Goal: Task Accomplishment & Management: Complete application form

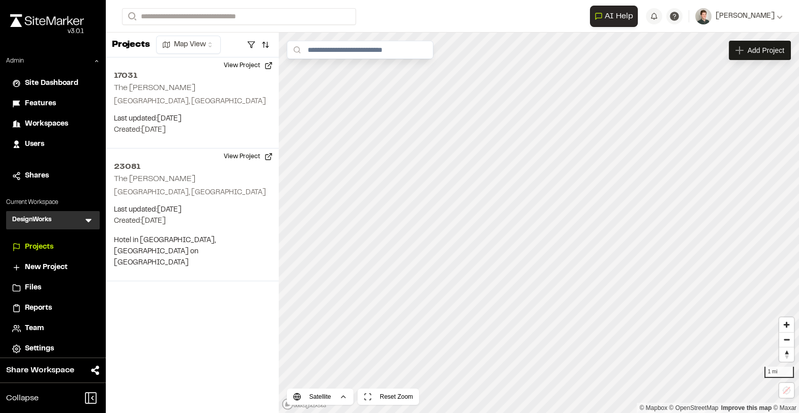
click at [93, 221] on icon at bounding box center [88, 220] width 10 height 10
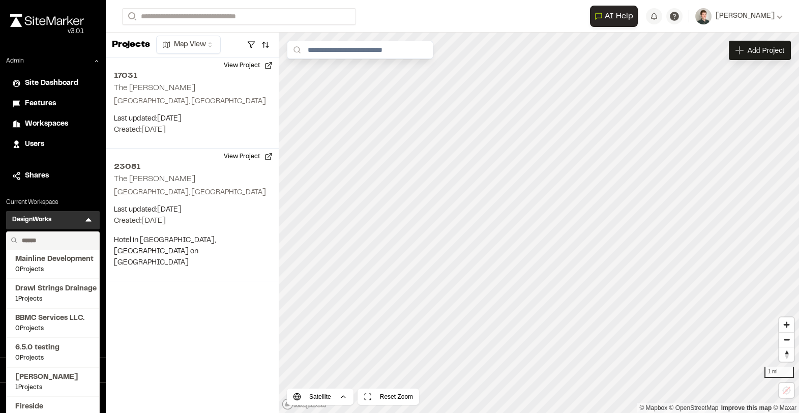
click at [43, 236] on input "text" at bounding box center [56, 240] width 77 height 17
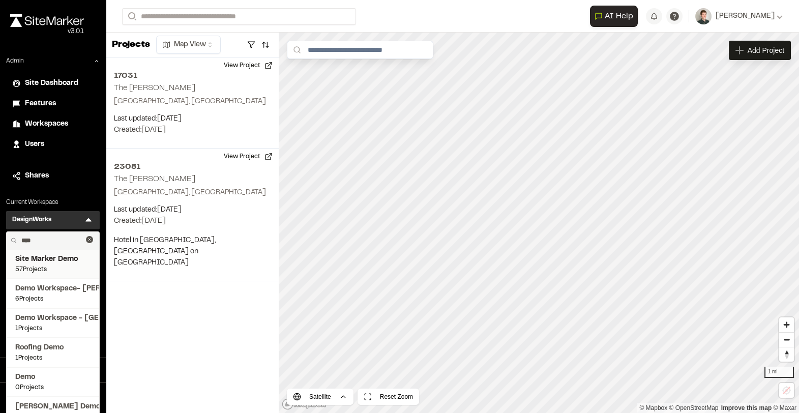
type input "****"
click at [51, 273] on span "57 Projects" at bounding box center [52, 269] width 75 height 9
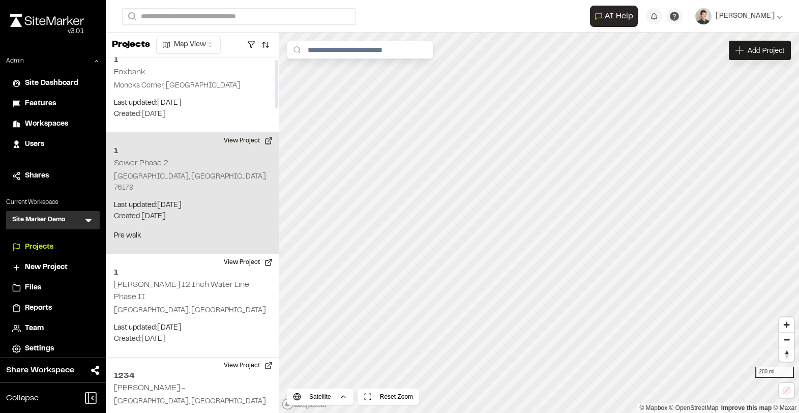
scroll to position [17, 0]
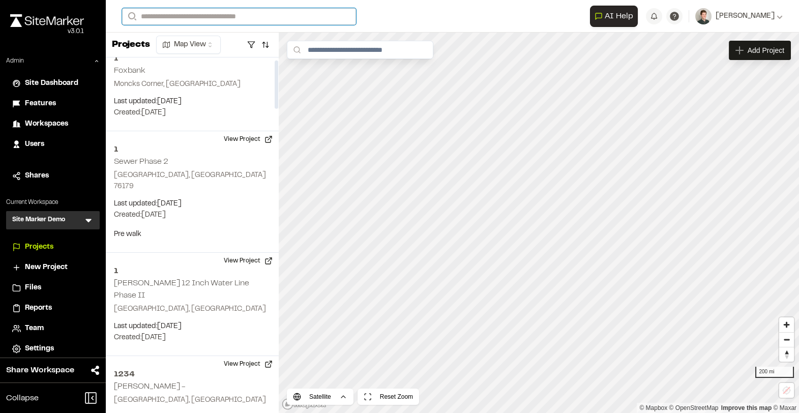
click at [200, 13] on input "Search" at bounding box center [239, 16] width 234 height 17
type input "**"
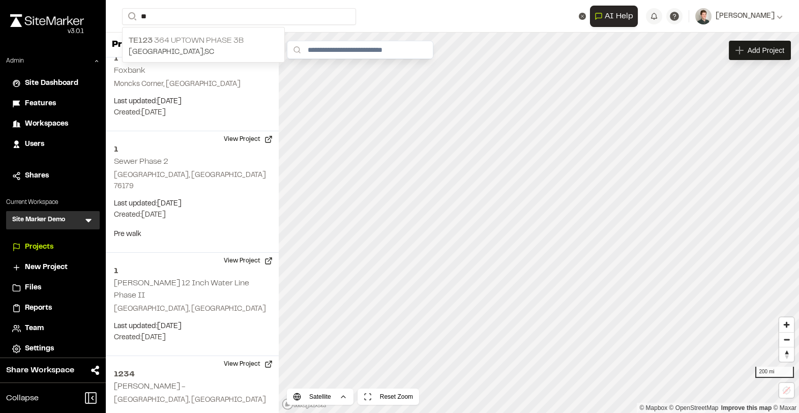
click at [209, 44] on p "TE123 364 Uptown Phase 3B" at bounding box center [204, 41] width 150 height 12
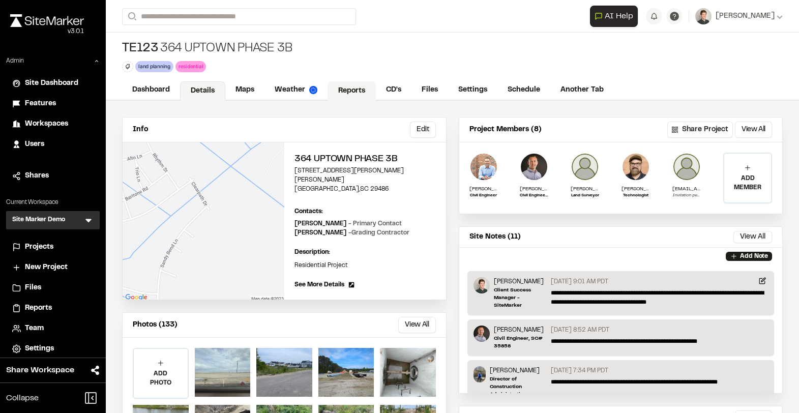
click at [346, 96] on link "Reports" at bounding box center [352, 90] width 48 height 19
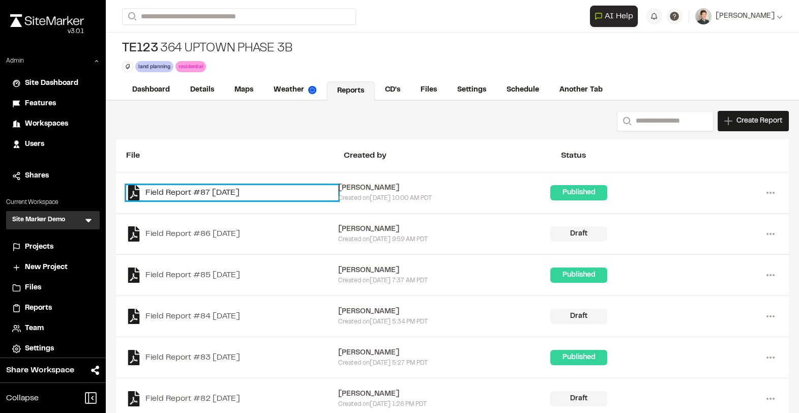
click at [214, 196] on link "Field Report #87 [DATE]" at bounding box center [232, 192] width 212 height 15
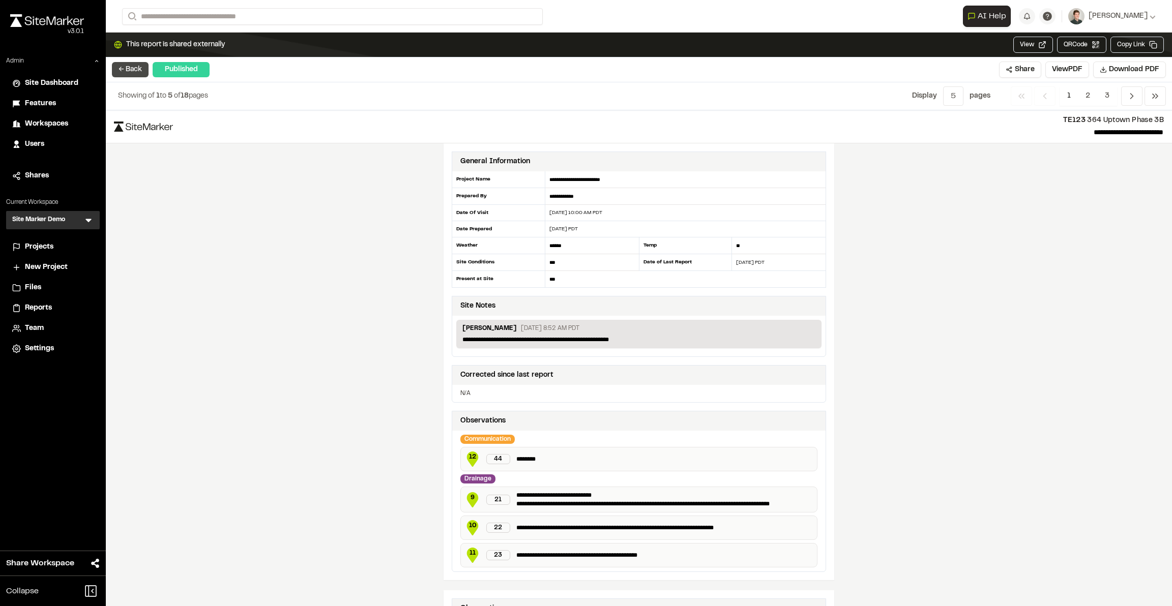
click at [130, 72] on button "← Back" at bounding box center [130, 69] width 37 height 15
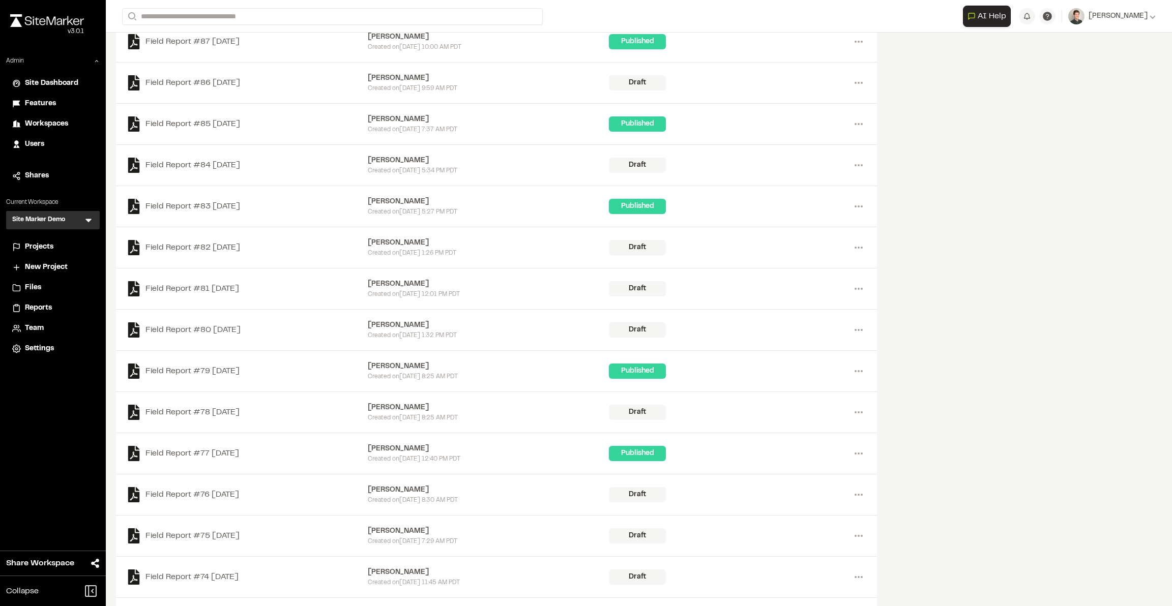
scroll to position [163, 0]
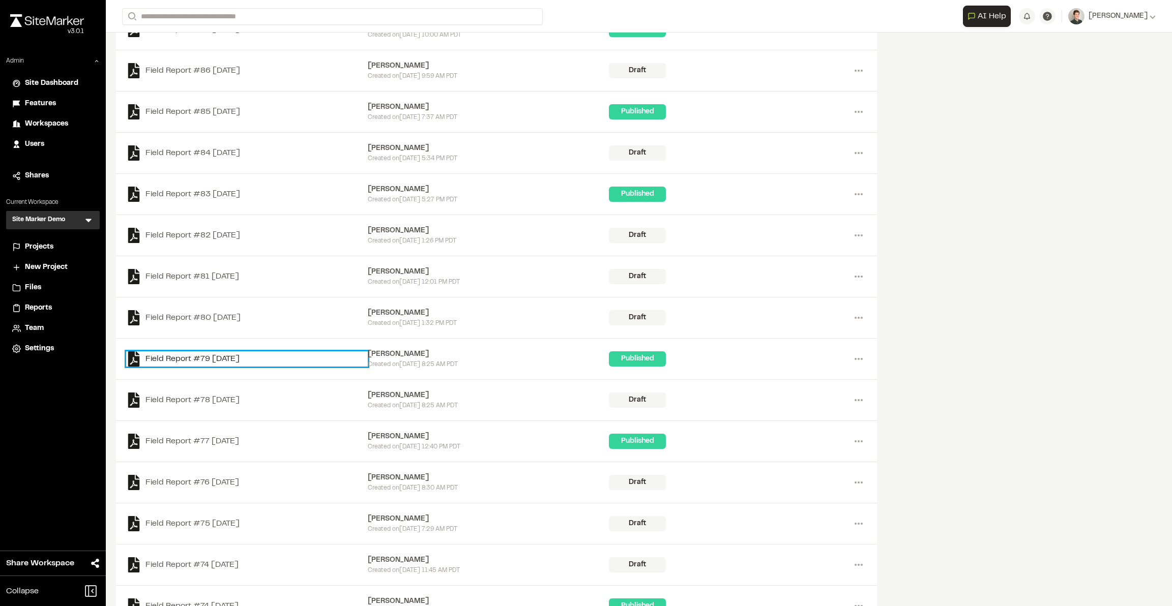
click at [212, 358] on link "Field Report #79 [DATE]" at bounding box center [247, 358] width 242 height 15
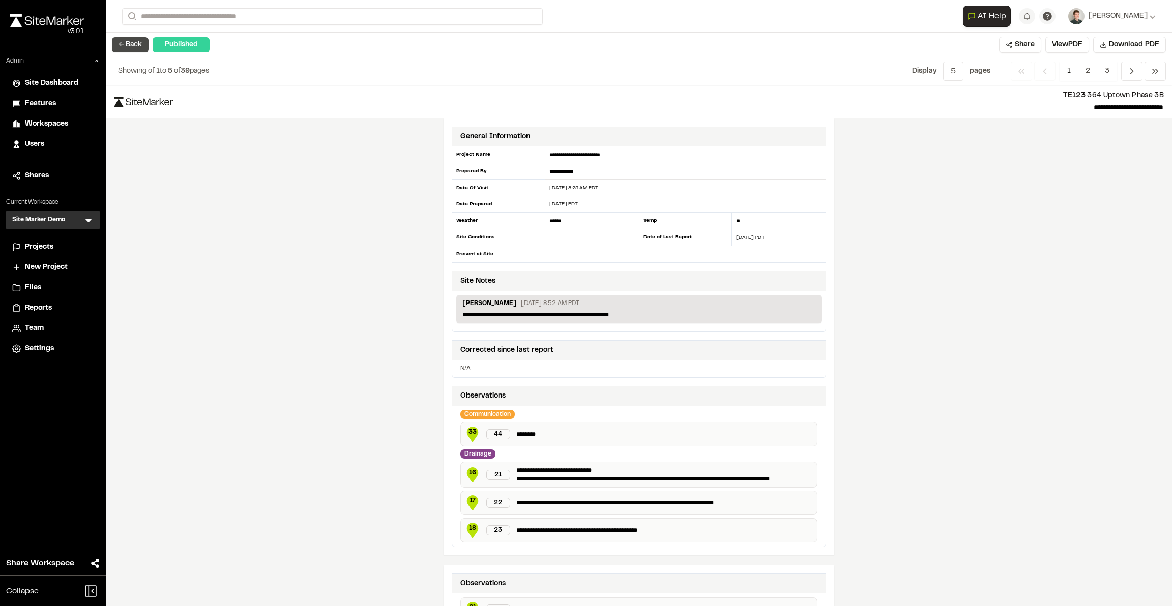
click at [122, 45] on button "← Back" at bounding box center [130, 44] width 37 height 15
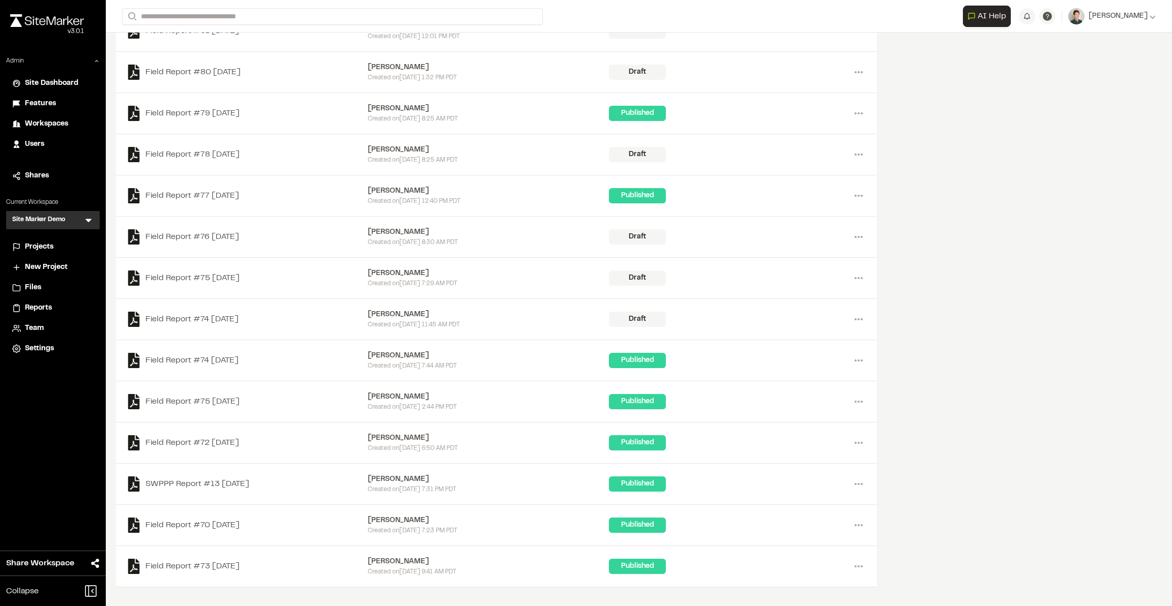
scroll to position [430, 0]
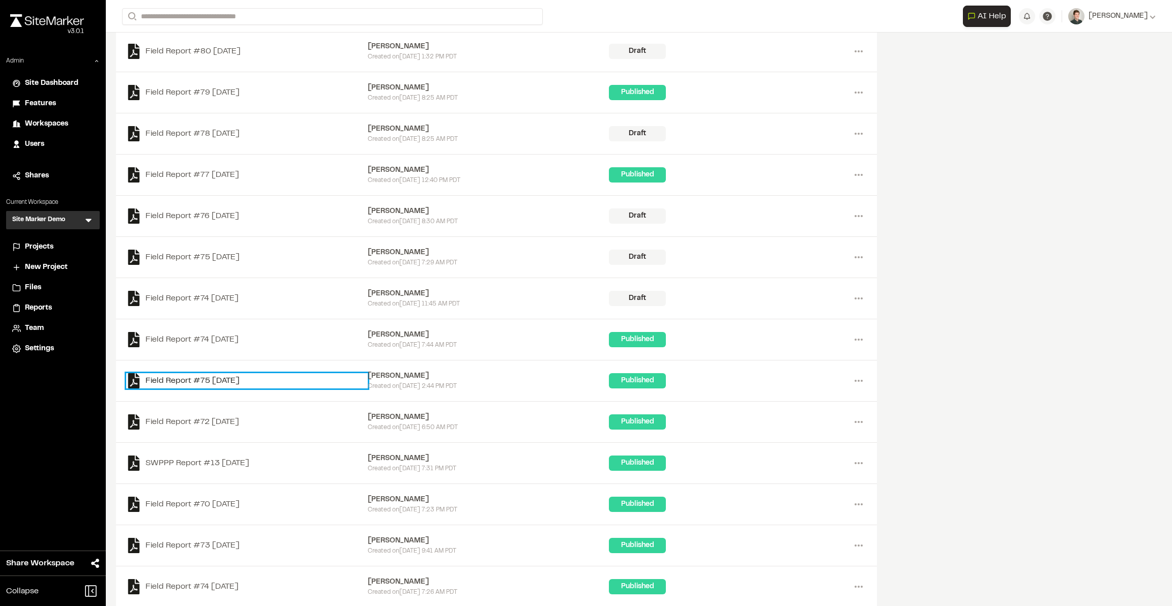
click at [223, 381] on link "Field Report #75 [DATE]" at bounding box center [247, 380] width 242 height 15
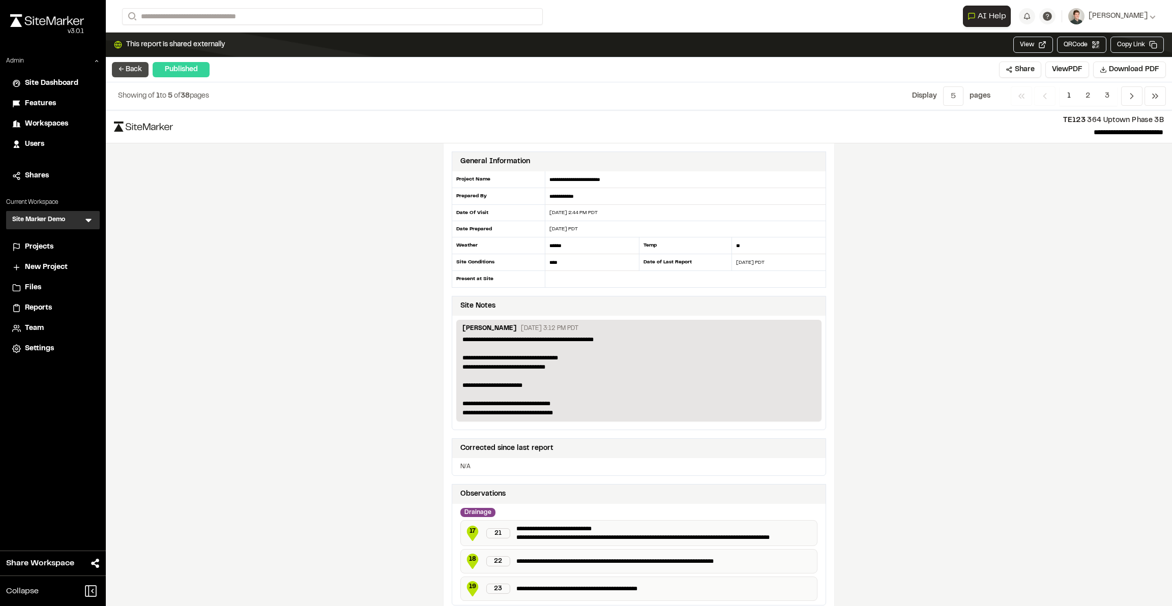
click at [128, 72] on button "← Back" at bounding box center [130, 69] width 37 height 15
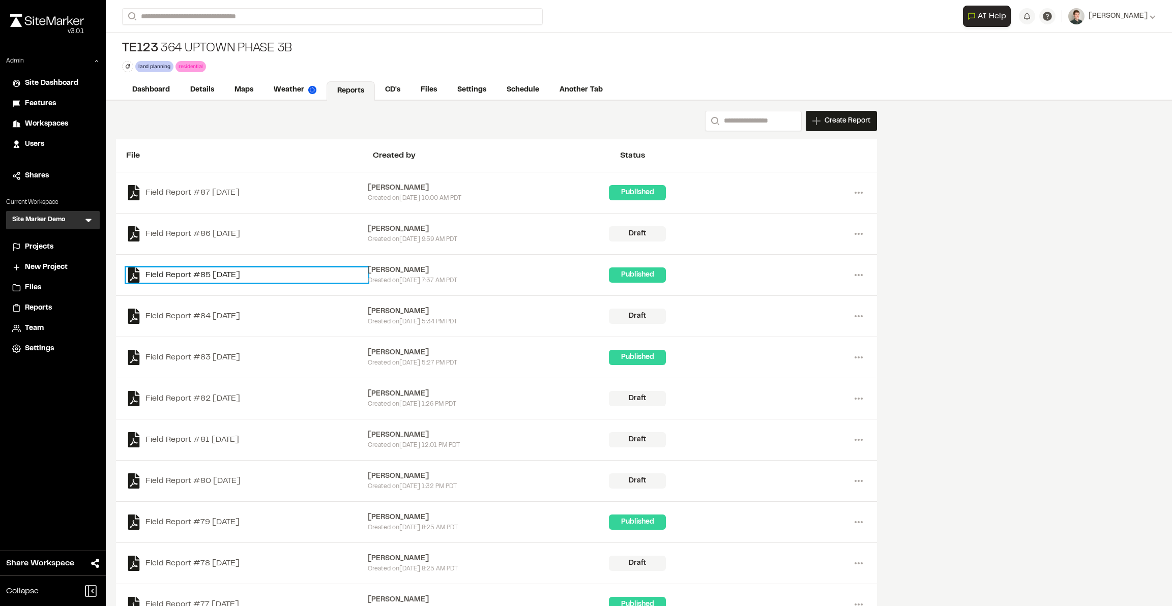
click at [169, 278] on link "Field Report #85 [DATE]" at bounding box center [247, 275] width 242 height 15
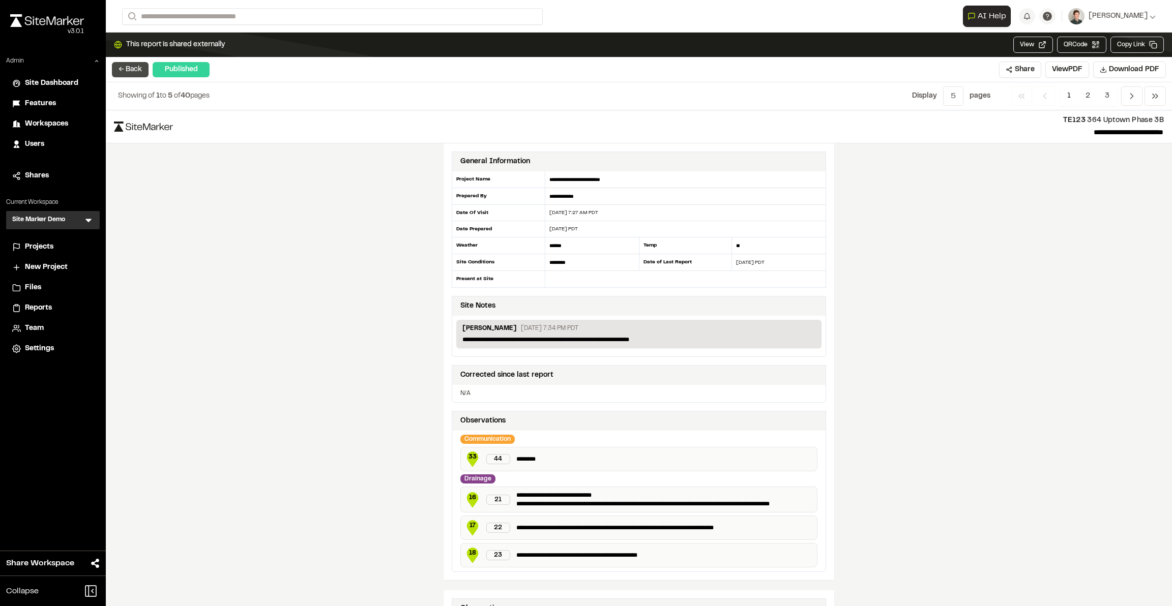
click at [130, 67] on button "← Back" at bounding box center [130, 69] width 37 height 15
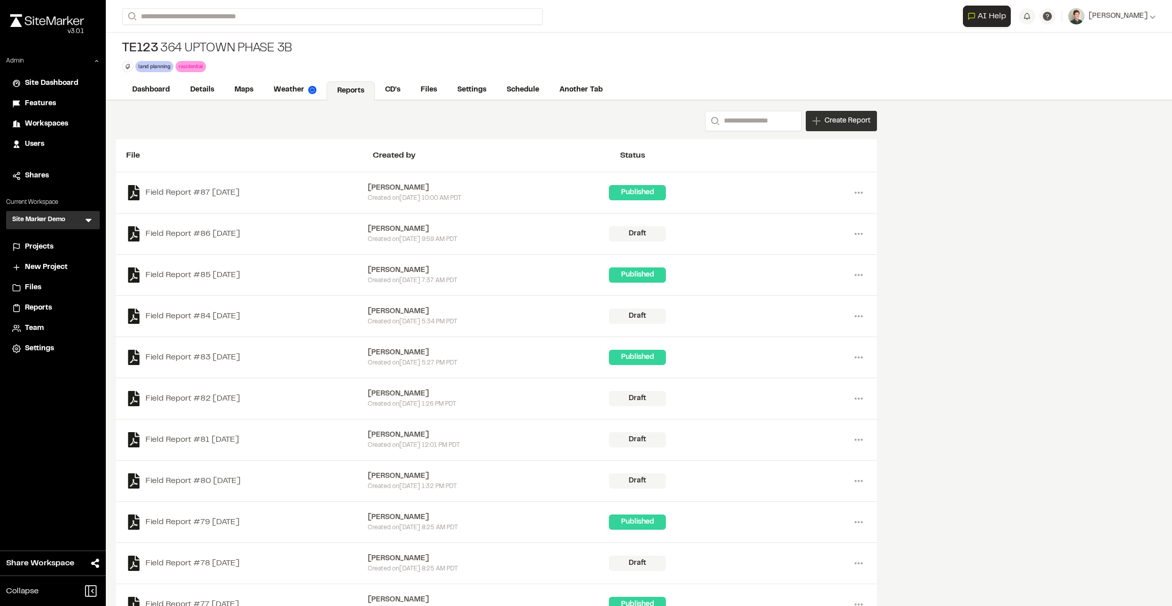
click at [799, 126] on span "Create Report" at bounding box center [848, 120] width 46 height 11
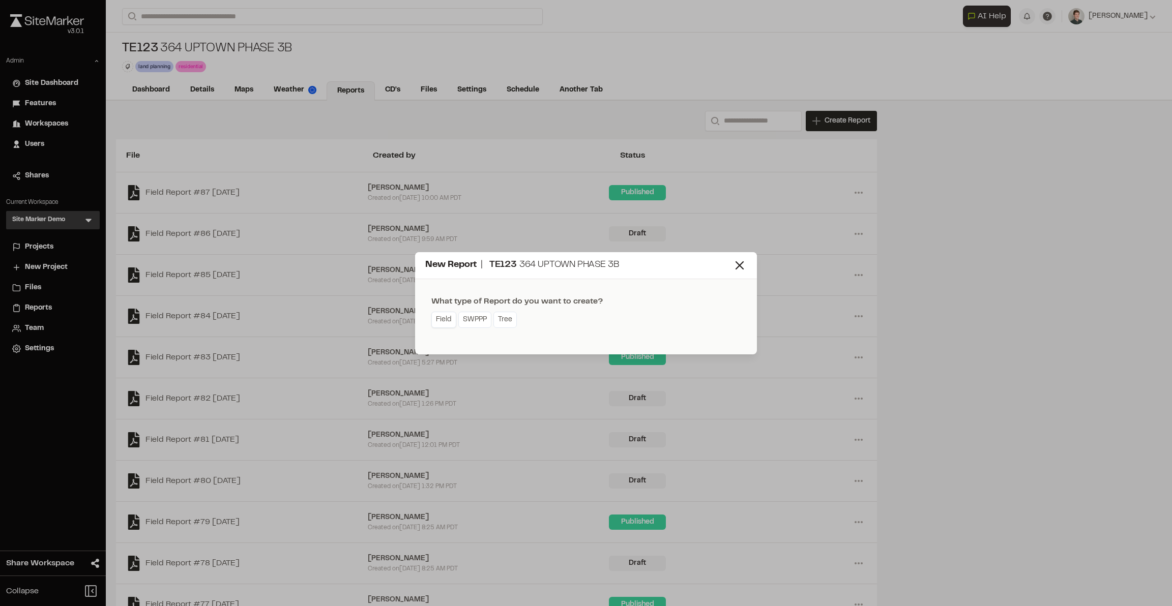
click at [446, 320] on link "Field" at bounding box center [443, 320] width 25 height 16
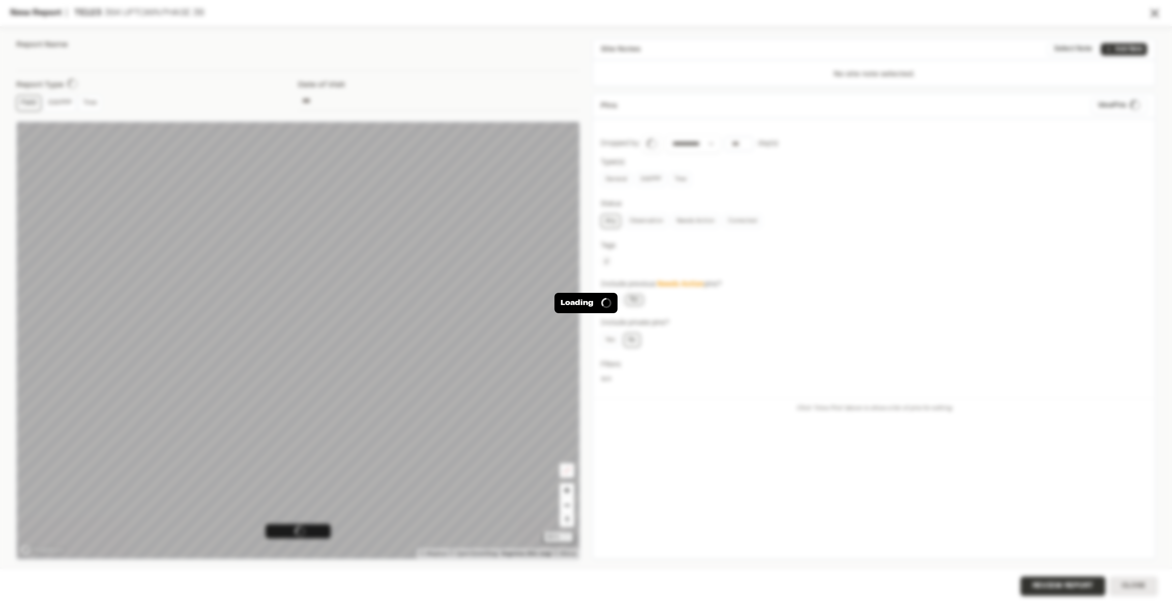
type input "**********"
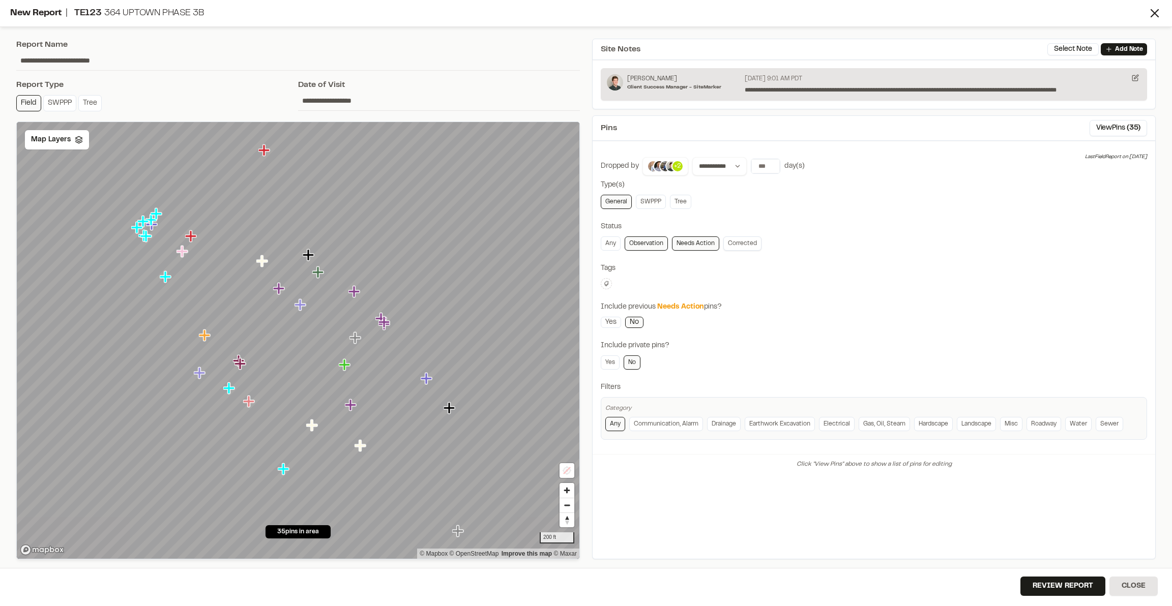
click at [739, 244] on link "Corrected" at bounding box center [742, 244] width 38 height 14
click at [755, 168] on input "number" at bounding box center [765, 166] width 28 height 14
click at [799, 184] on button "30 days" at bounding box center [823, 187] width 32 height 16
click at [759, 162] on input "number" at bounding box center [765, 166] width 28 height 14
click at [799, 187] on button "All Time" at bounding box center [854, 187] width 31 height 16
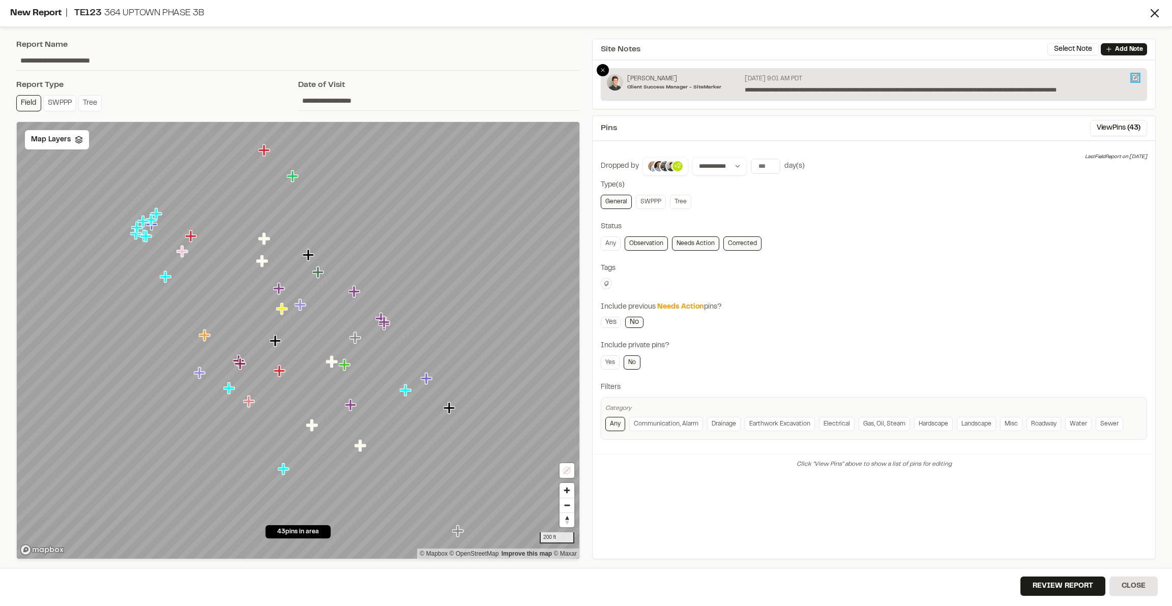
click at [799, 78] on icon at bounding box center [1135, 77] width 7 height 7
drag, startPoint x: 1089, startPoint y: 89, endPoint x: 779, endPoint y: 97, distance: 309.9
click at [779, 97] on div "**********" at bounding box center [874, 84] width 546 height 33
click at [799, 86] on p "**********" at bounding box center [943, 89] width 397 height 9
click at [799, 78] on icon at bounding box center [1135, 77] width 7 height 7
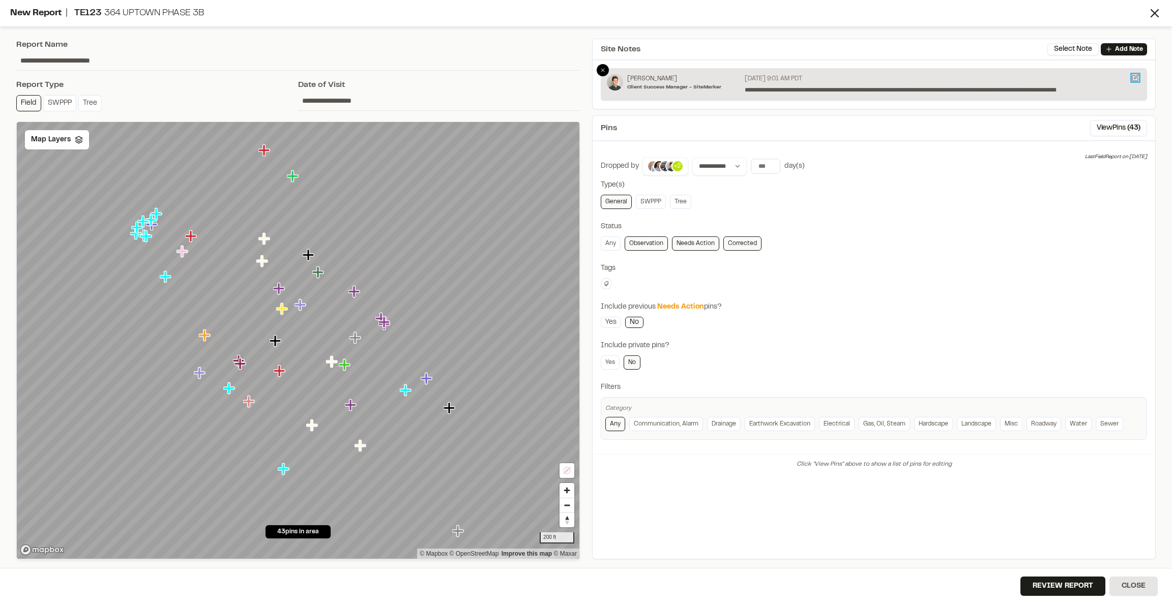
click at [799, 78] on icon at bounding box center [1135, 77] width 7 height 7
drag, startPoint x: 945, startPoint y: 89, endPoint x: 778, endPoint y: 90, distance: 166.8
click at [778, 90] on p "**********" at bounding box center [943, 89] width 397 height 9
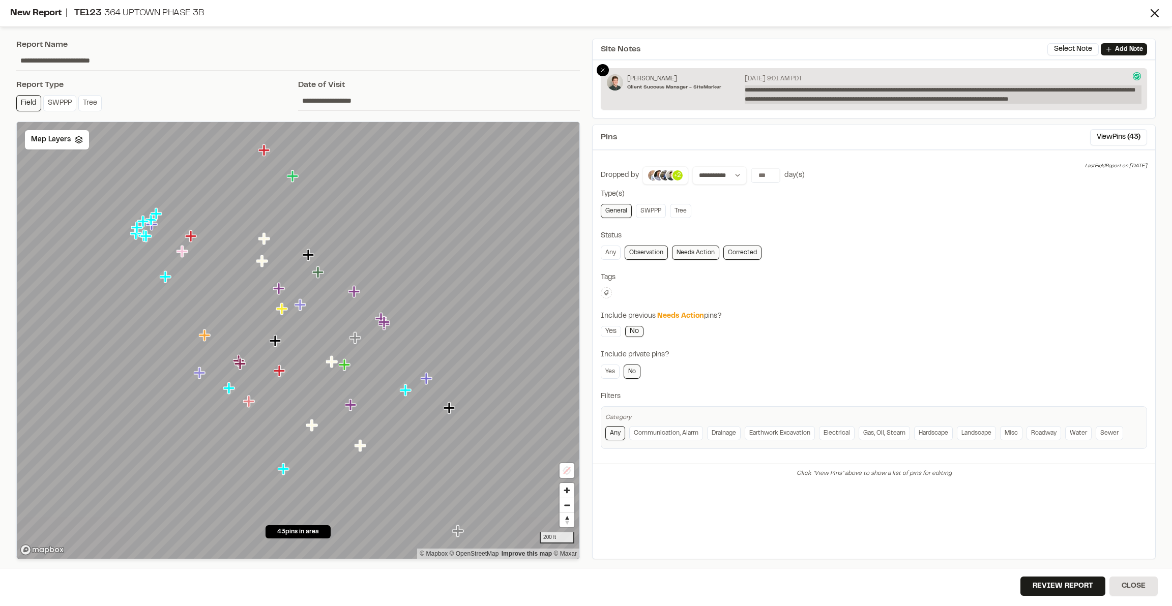
click at [799, 88] on p "**********" at bounding box center [943, 94] width 397 height 18
click at [799, 185] on div "**********" at bounding box center [874, 307] width 546 height 283
click at [799, 95] on p "**********" at bounding box center [943, 94] width 397 height 18
click at [799, 101] on p "**********" at bounding box center [943, 94] width 397 height 18
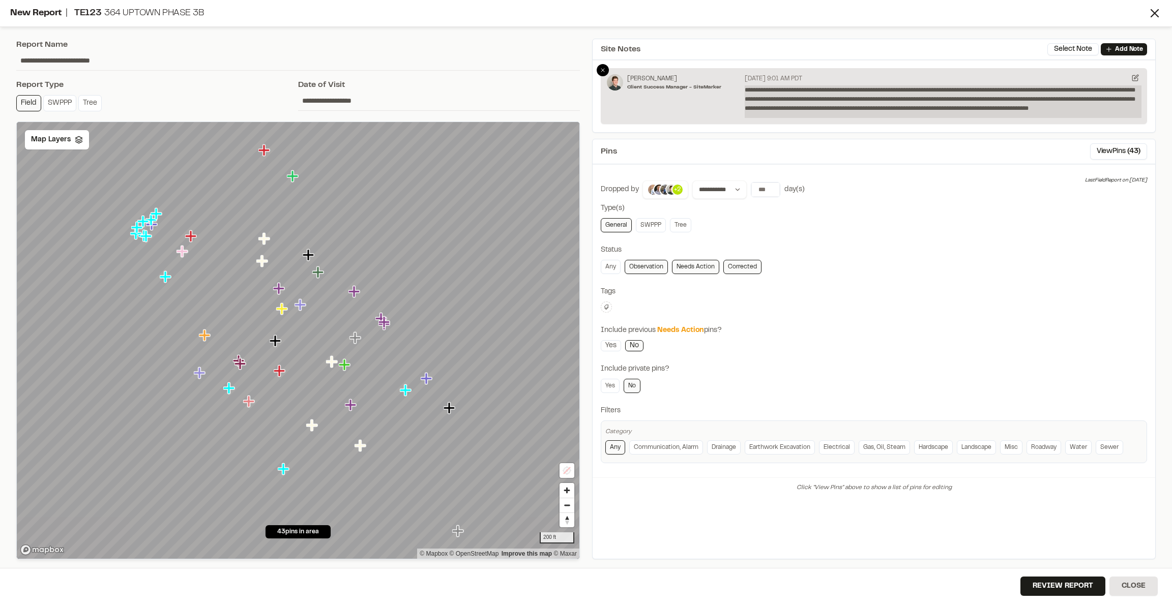
scroll to position [3, 0]
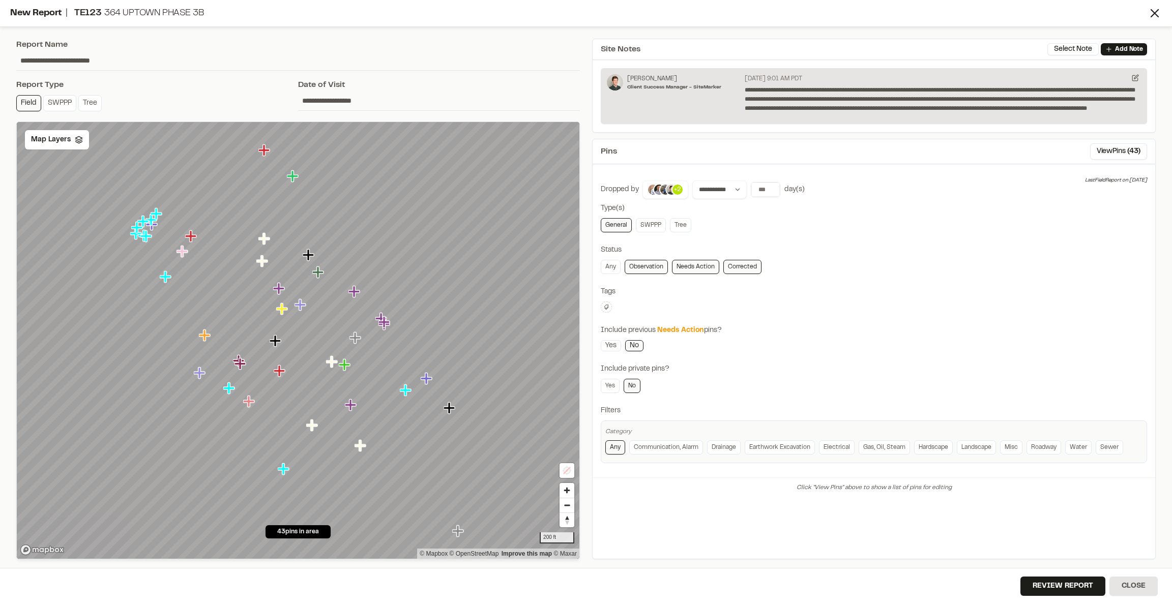
click at [799, 236] on div "**********" at bounding box center [874, 322] width 546 height 283
click at [799, 156] on button "View Pins ( 43 )" at bounding box center [1118, 151] width 57 height 16
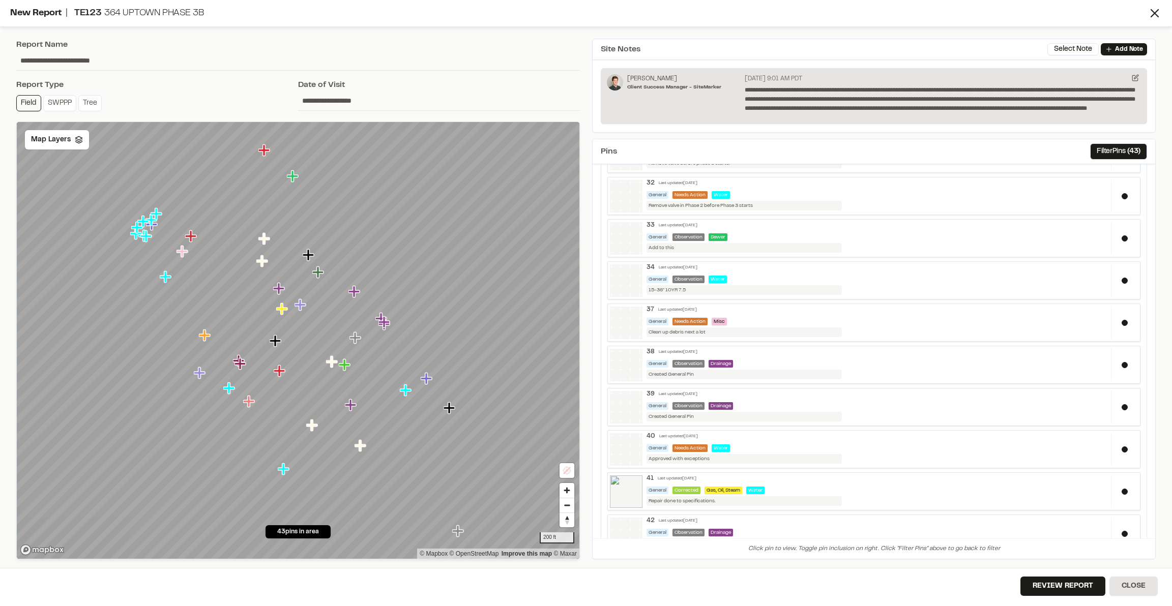
scroll to position [1468, 0]
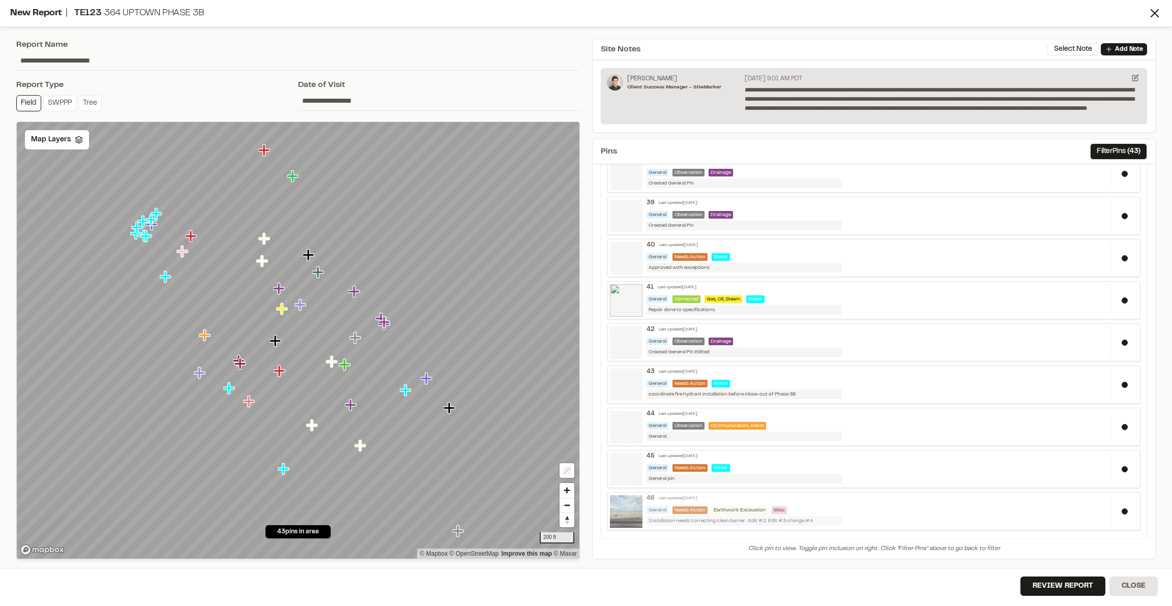
click at [799, 413] on div "General Needs Action Earthwork Excavation Misc" at bounding box center [876, 511] width 460 height 8
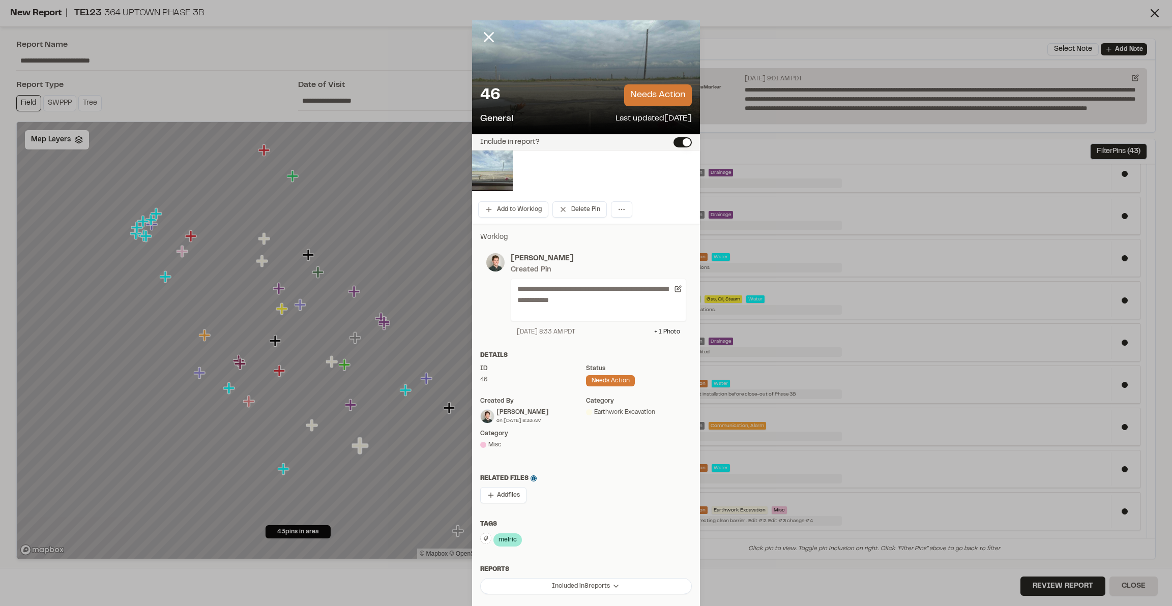
click at [487, 34] on line at bounding box center [489, 37] width 9 height 9
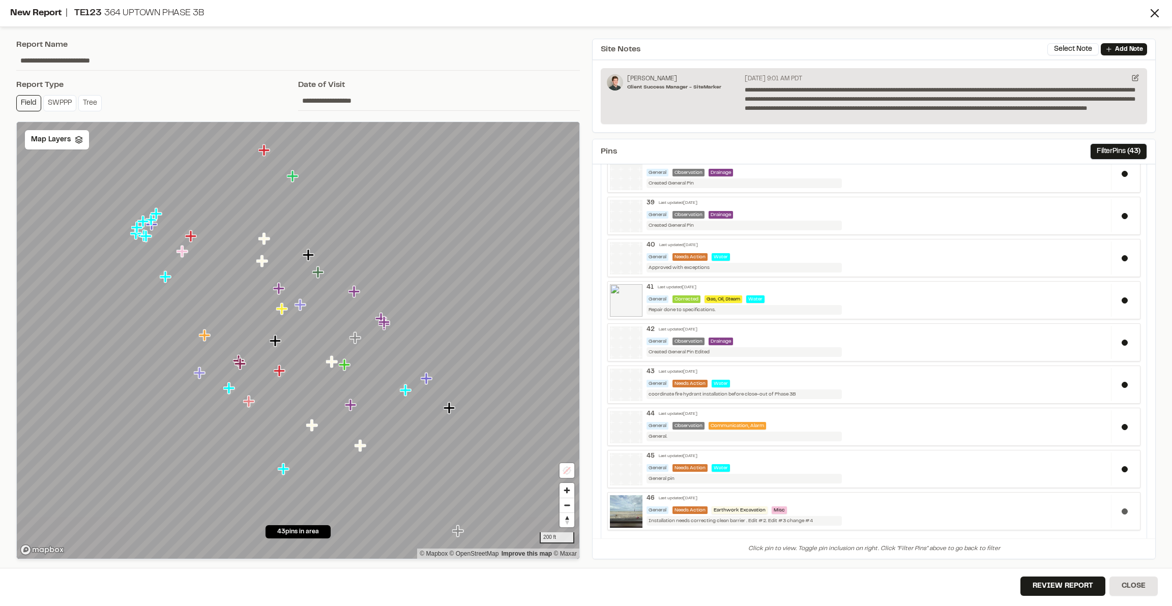
click at [799, 413] on button at bounding box center [1125, 512] width 6 height 6
click at [799, 413] on div at bounding box center [1124, 469] width 27 height 33
click at [799, 413] on div at bounding box center [1124, 426] width 27 height 33
click at [799, 382] on button at bounding box center [1125, 385] width 6 height 6
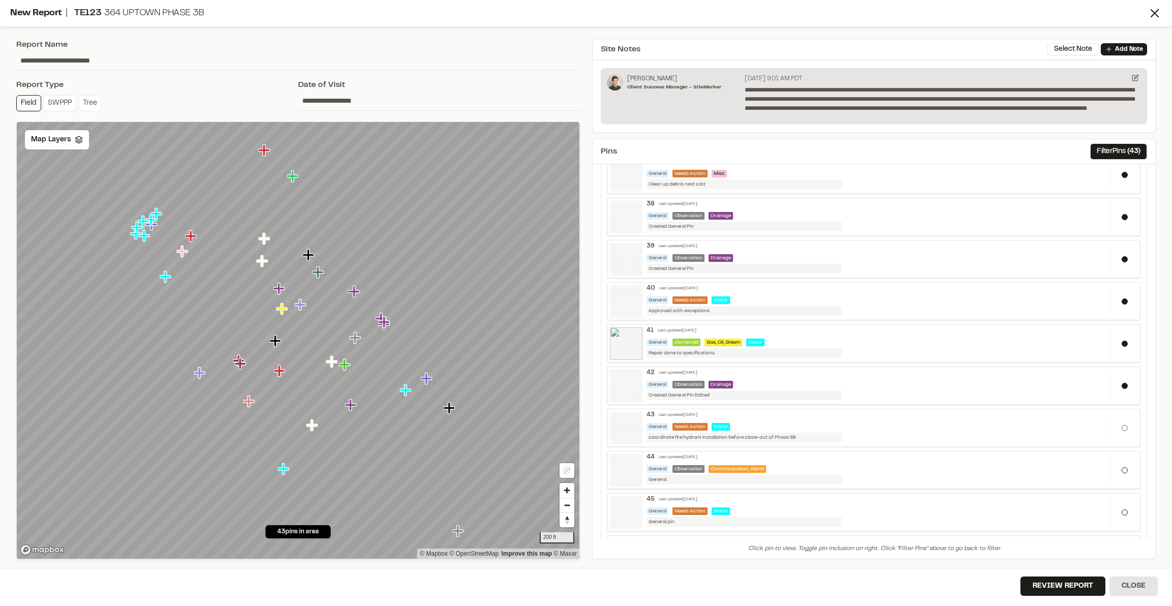
scroll to position [1415, 0]
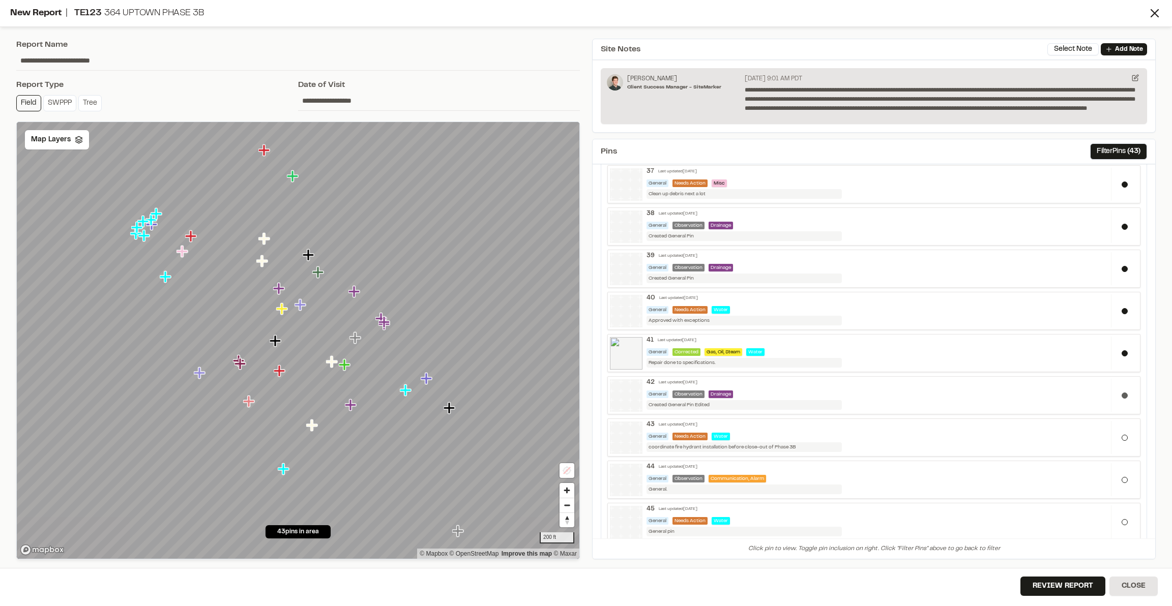
click at [799, 379] on div at bounding box center [1124, 395] width 27 height 33
click at [799, 350] on button at bounding box center [1125, 353] width 6 height 6
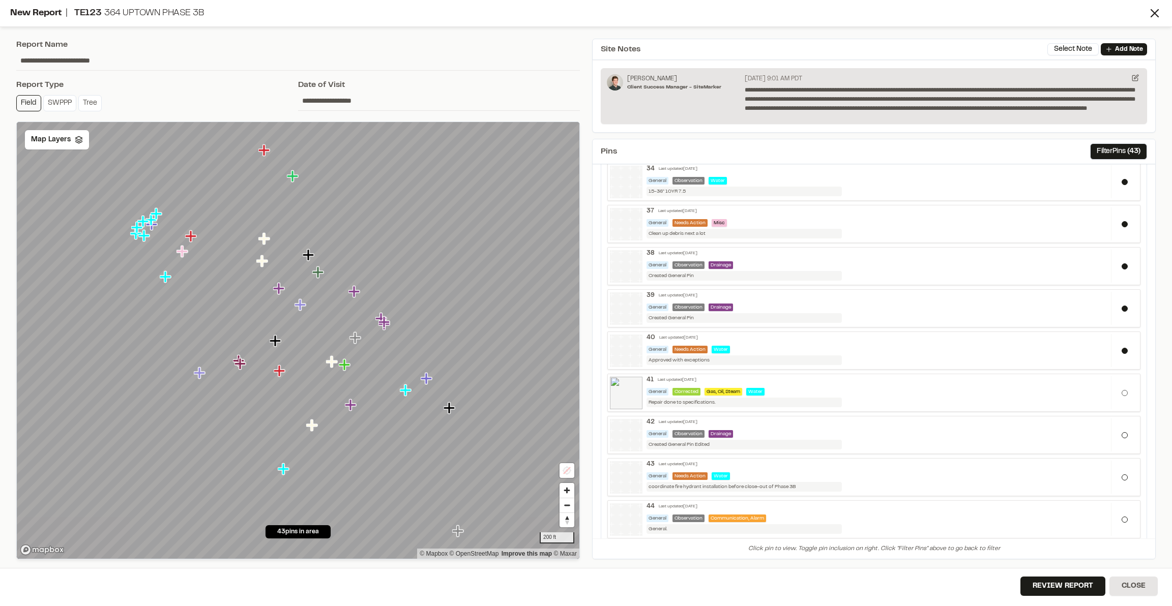
scroll to position [1367, 0]
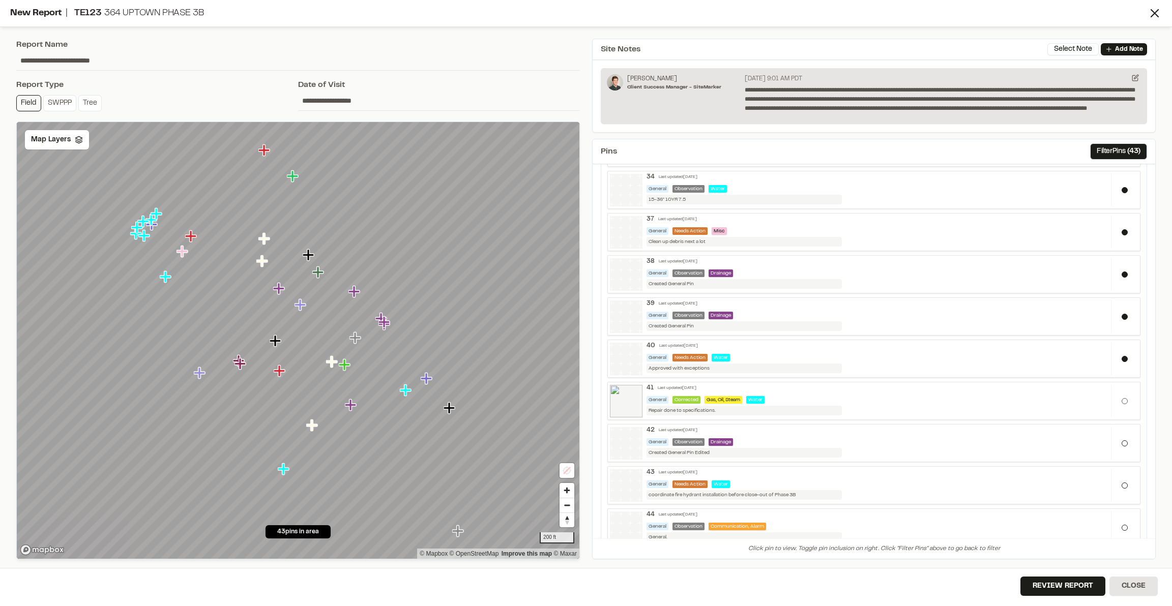
click at [799, 342] on div at bounding box center [1124, 358] width 27 height 33
click at [799, 314] on button at bounding box center [1125, 317] width 6 height 6
click at [799, 272] on button at bounding box center [1125, 275] width 6 height 6
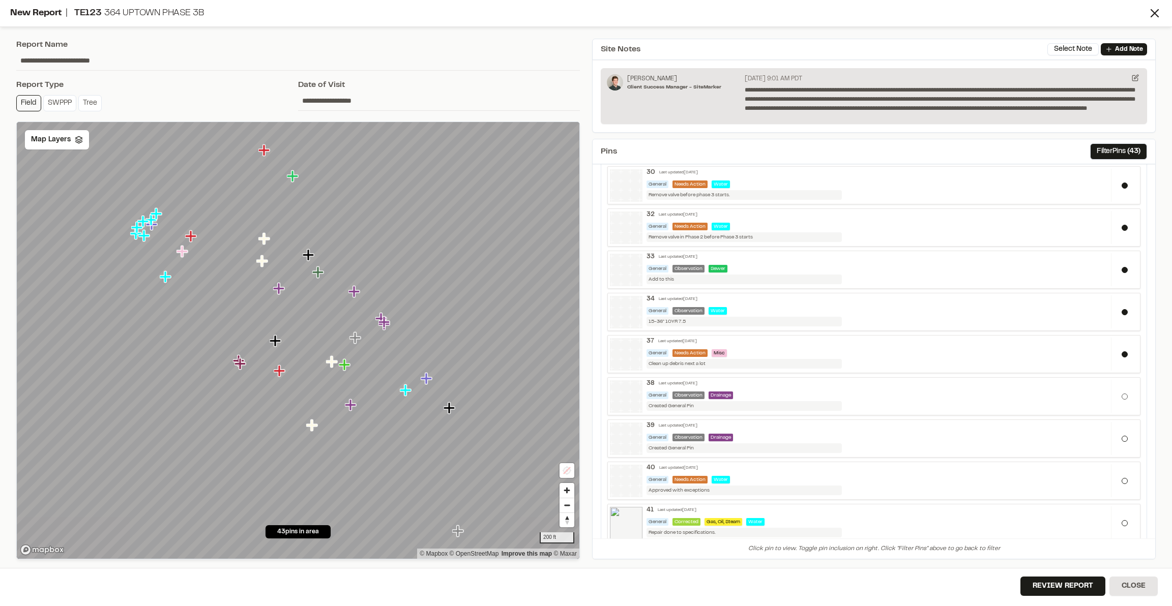
scroll to position [1244, 0]
click at [799, 297] on div at bounding box center [1124, 313] width 27 height 33
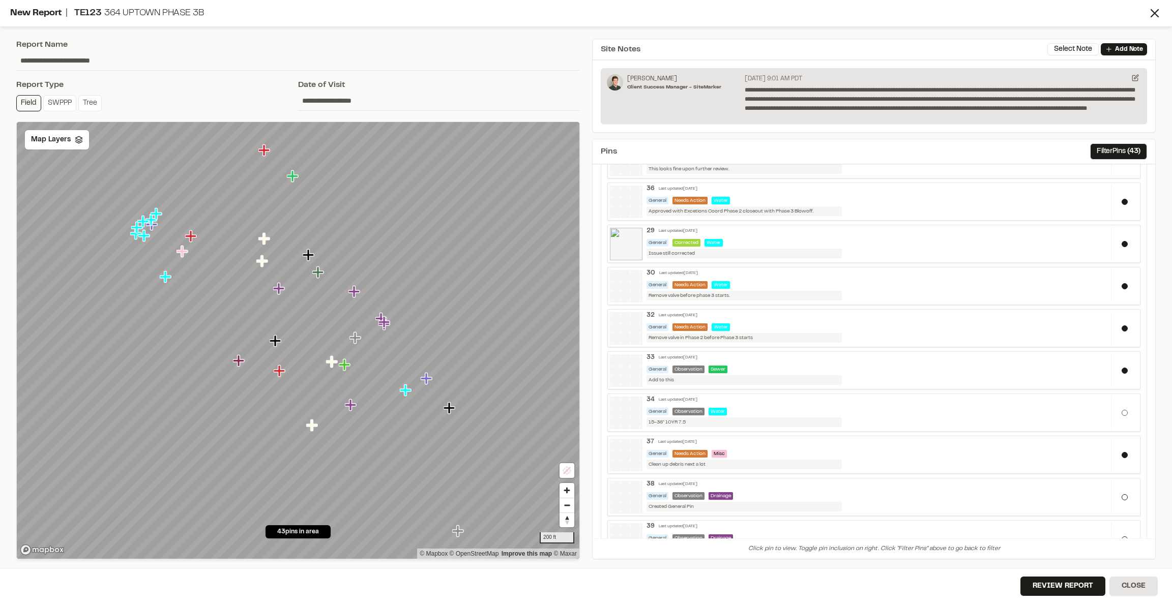
scroll to position [1142, 0]
click at [799, 272] on div at bounding box center [1124, 288] width 27 height 33
click at [799, 316] on div at bounding box center [1124, 330] width 27 height 33
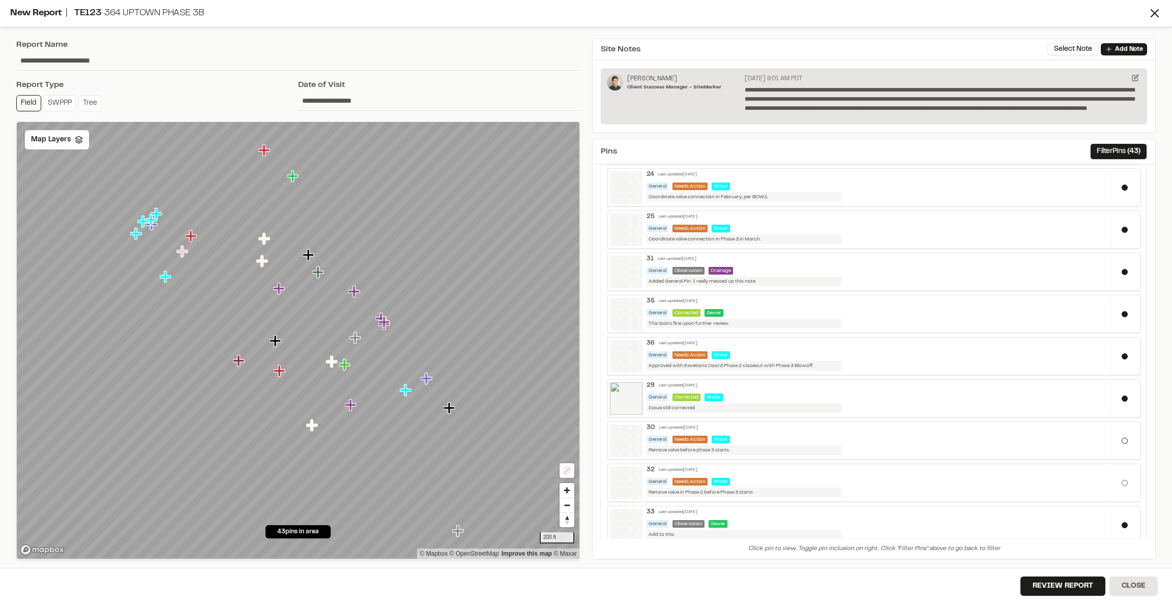
scroll to position [979, 0]
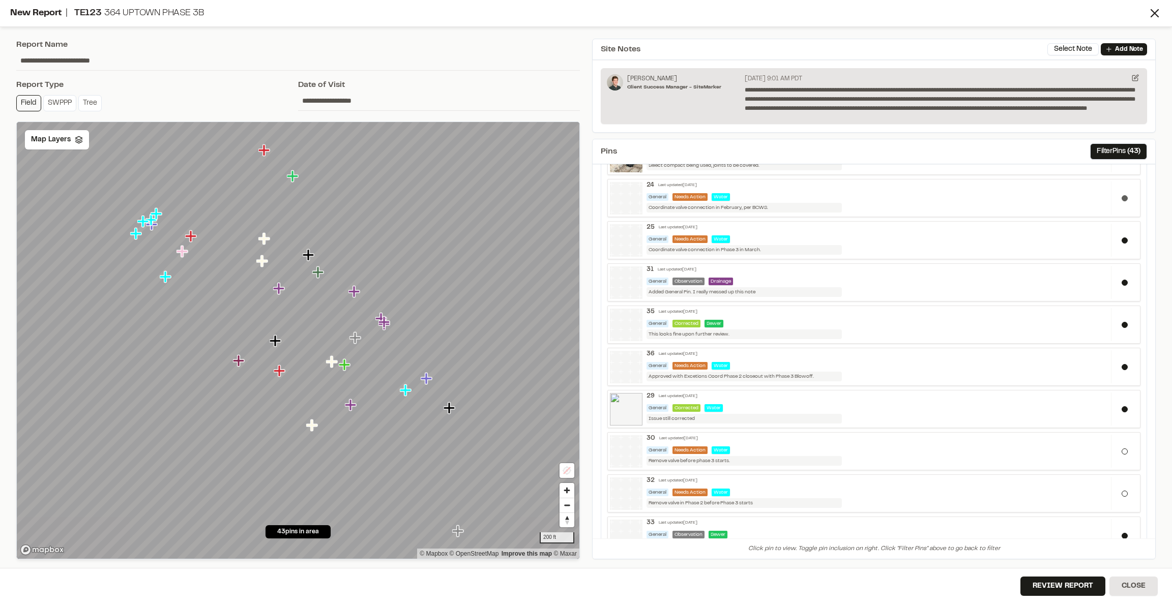
click at [799, 195] on button at bounding box center [1125, 198] width 6 height 6
click at [799, 224] on div at bounding box center [1124, 240] width 27 height 33
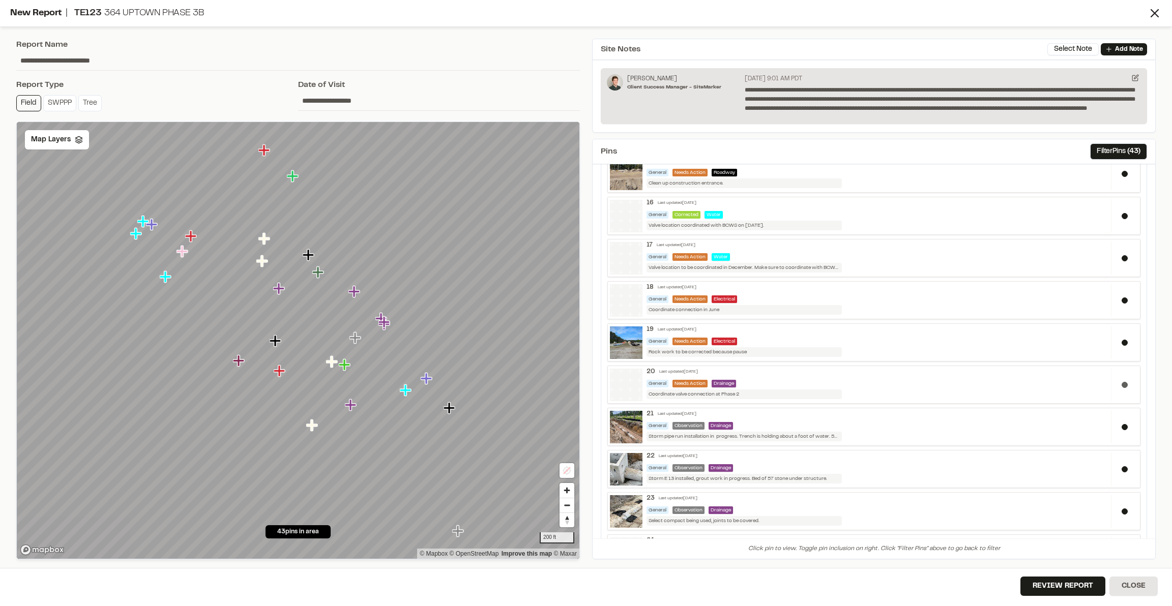
scroll to position [620, 0]
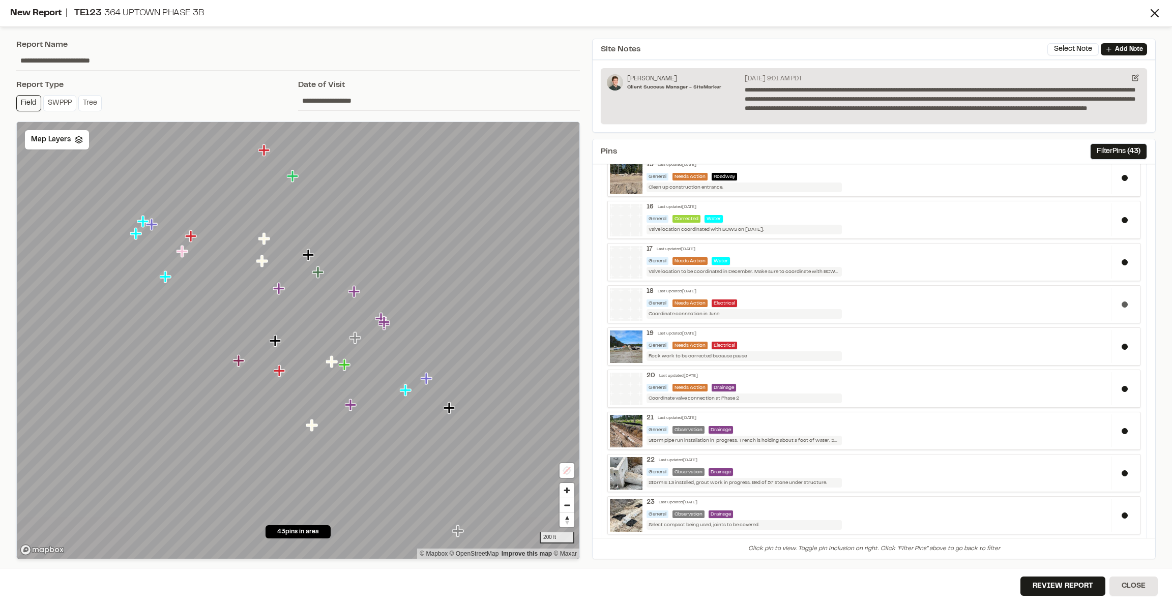
click at [799, 299] on div at bounding box center [1124, 304] width 27 height 33
click at [799, 246] on div at bounding box center [1124, 262] width 27 height 33
click at [799, 209] on div at bounding box center [1124, 219] width 27 height 33
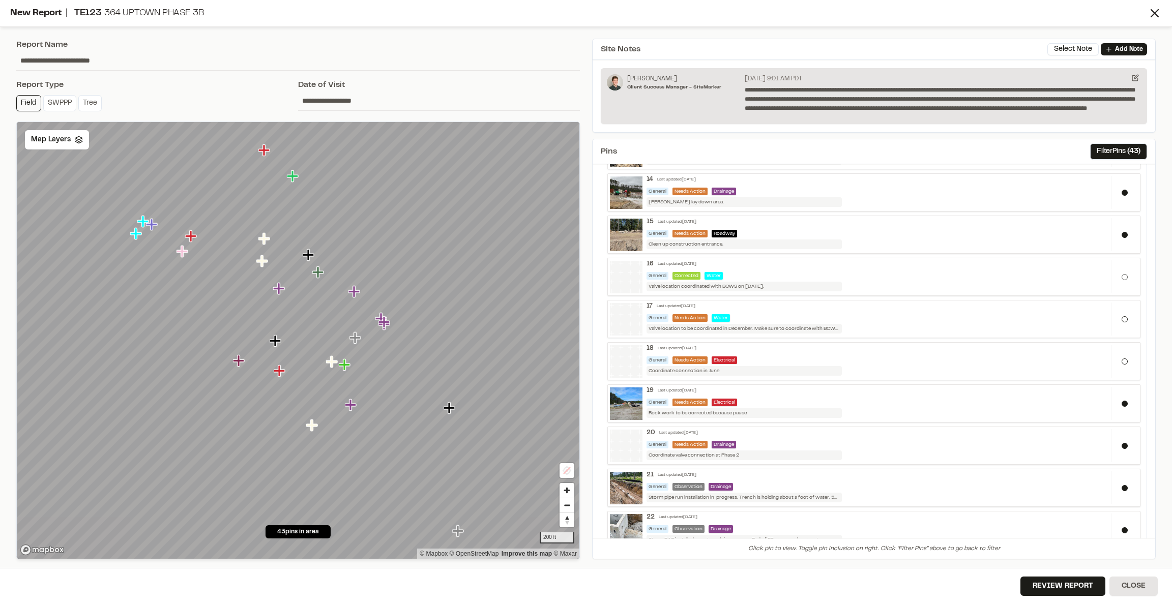
scroll to position [552, 0]
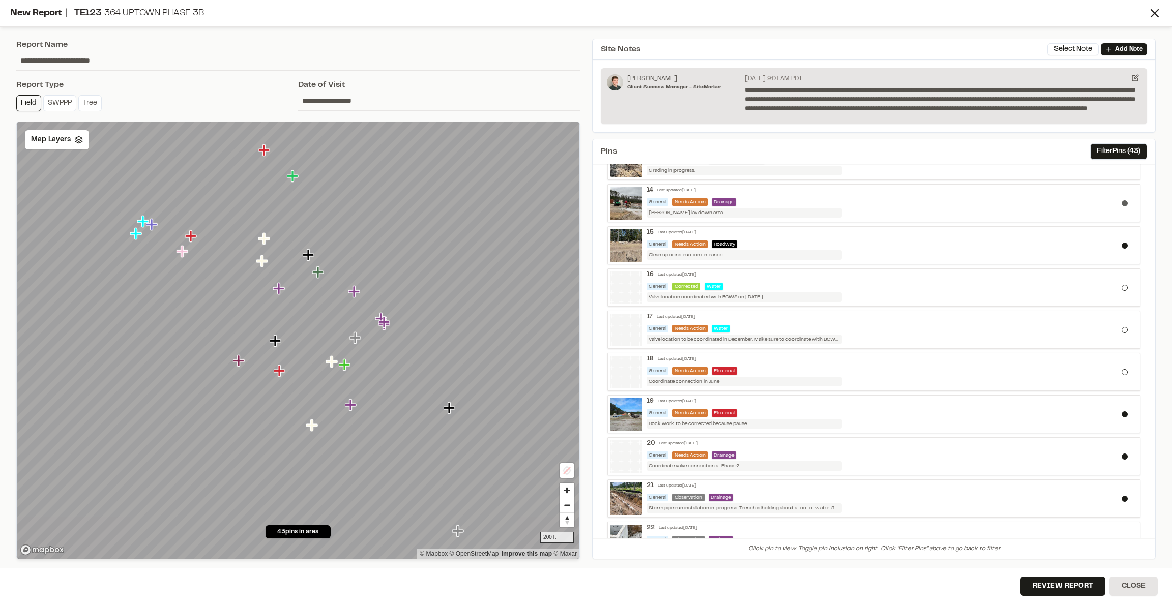
click at [799, 200] on button at bounding box center [1125, 203] width 6 height 6
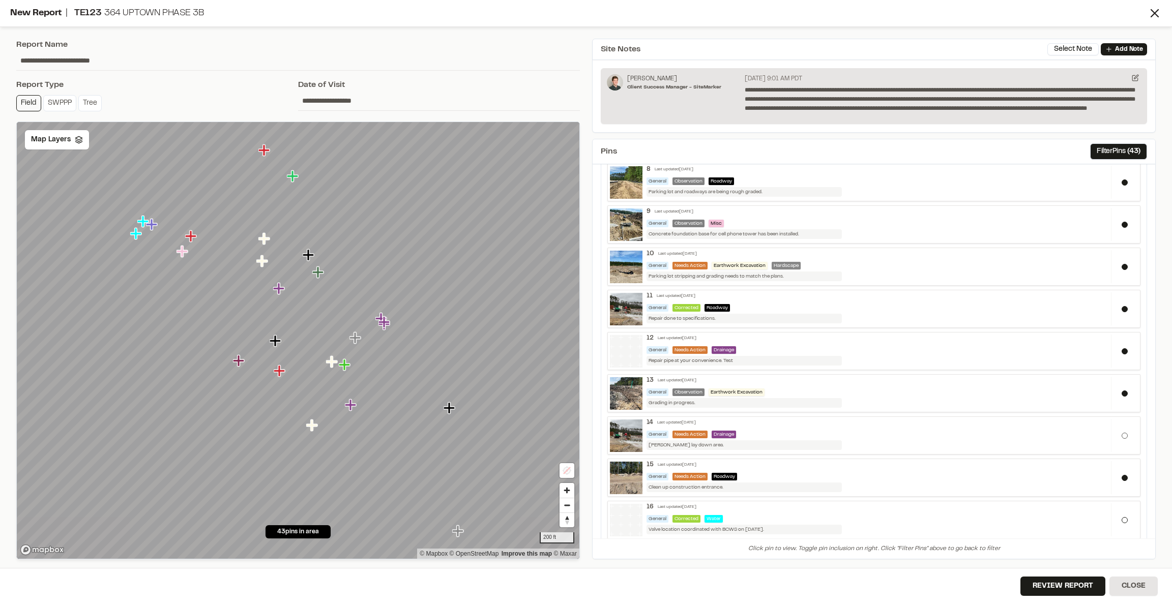
scroll to position [301, 0]
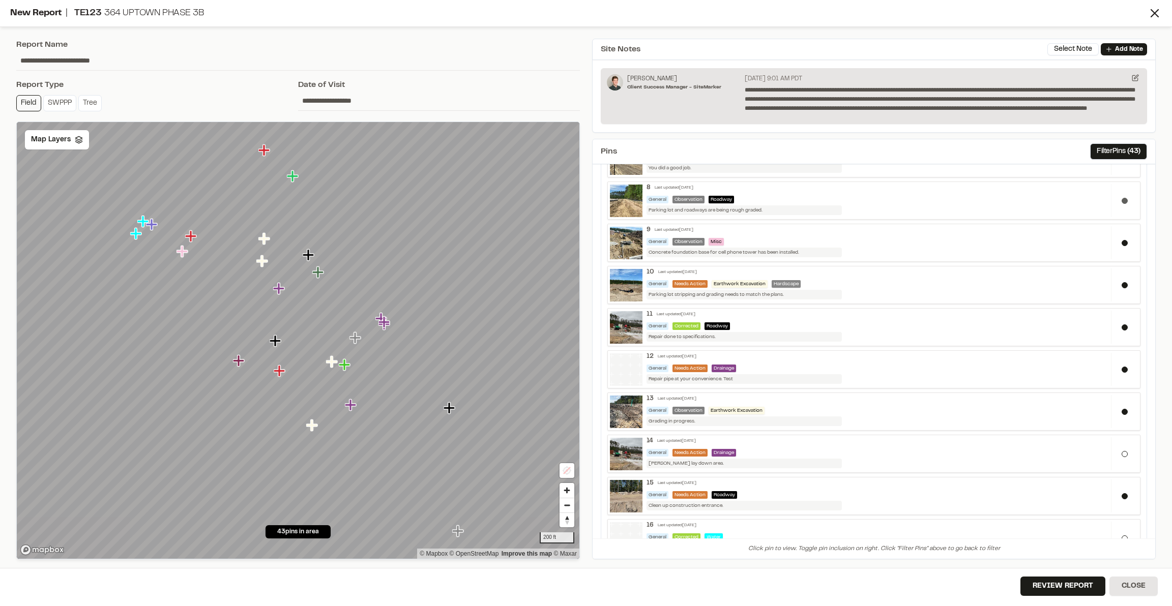
click at [799, 188] on div at bounding box center [1124, 200] width 27 height 33
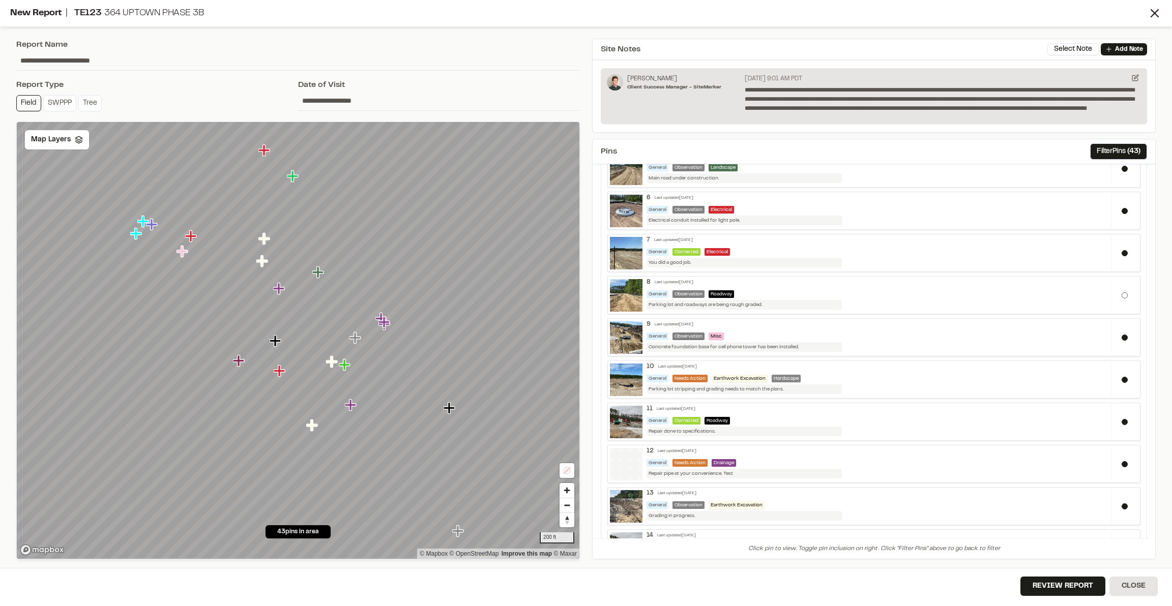
scroll to position [83, 0]
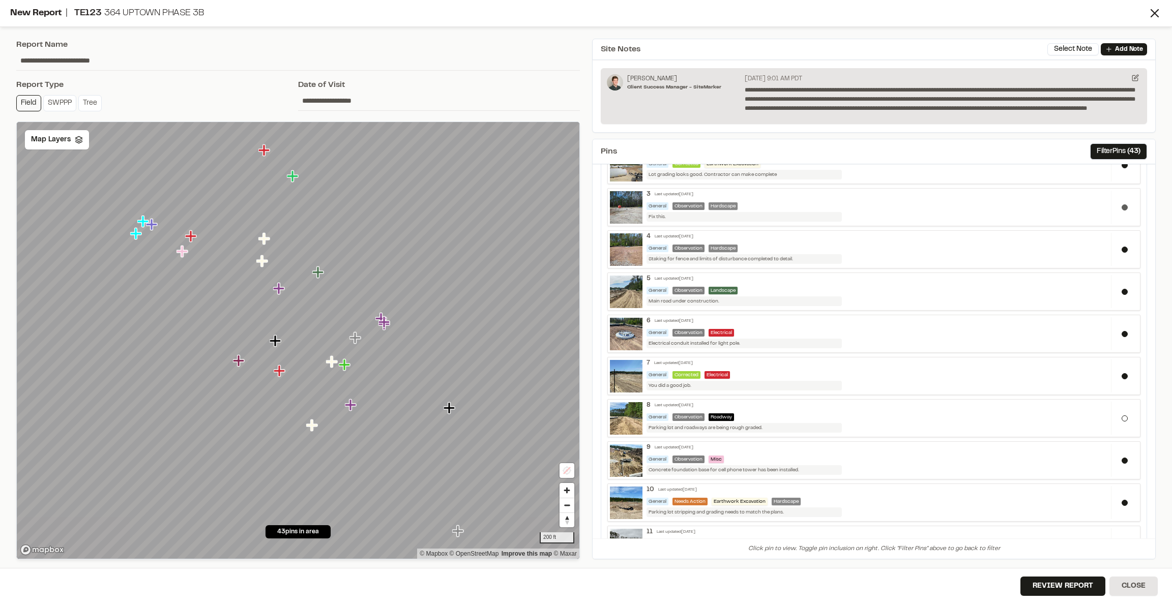
click at [799, 201] on div at bounding box center [1124, 207] width 27 height 33
click at [799, 251] on div at bounding box center [1124, 249] width 27 height 33
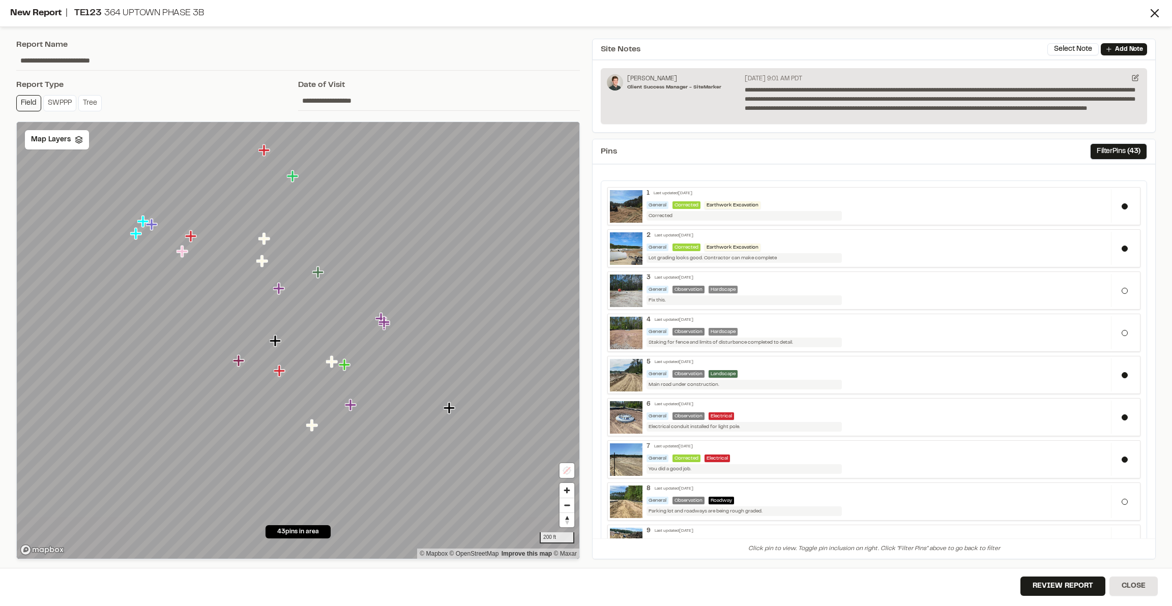
click at [799, 148] on div "Pins Filter Pins ( 43 )" at bounding box center [874, 151] width 563 height 25
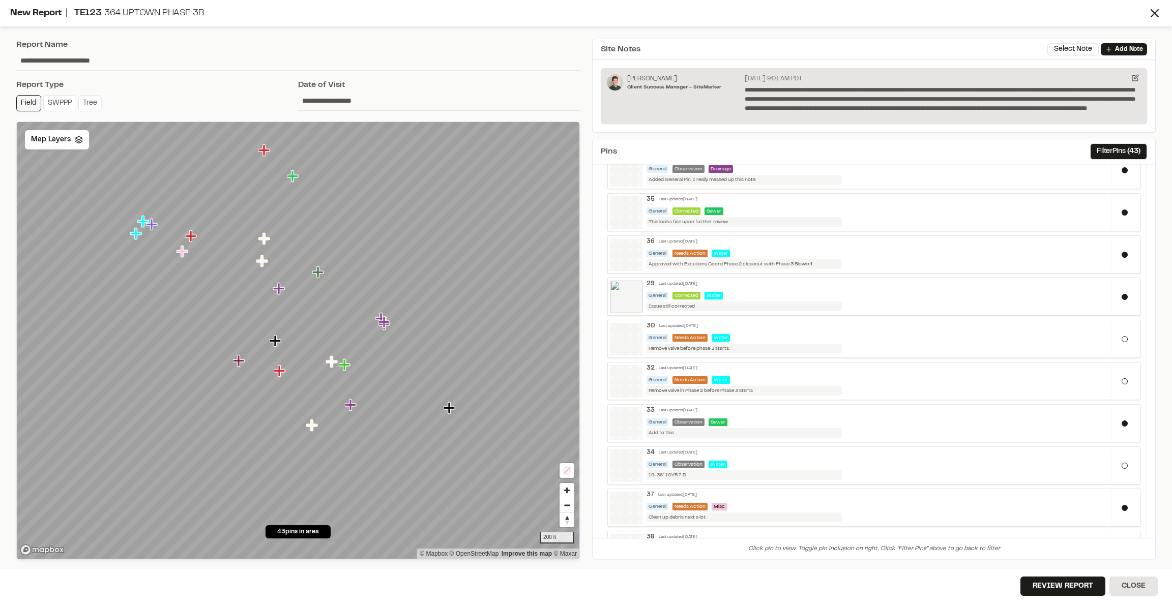
scroll to position [1468, 0]
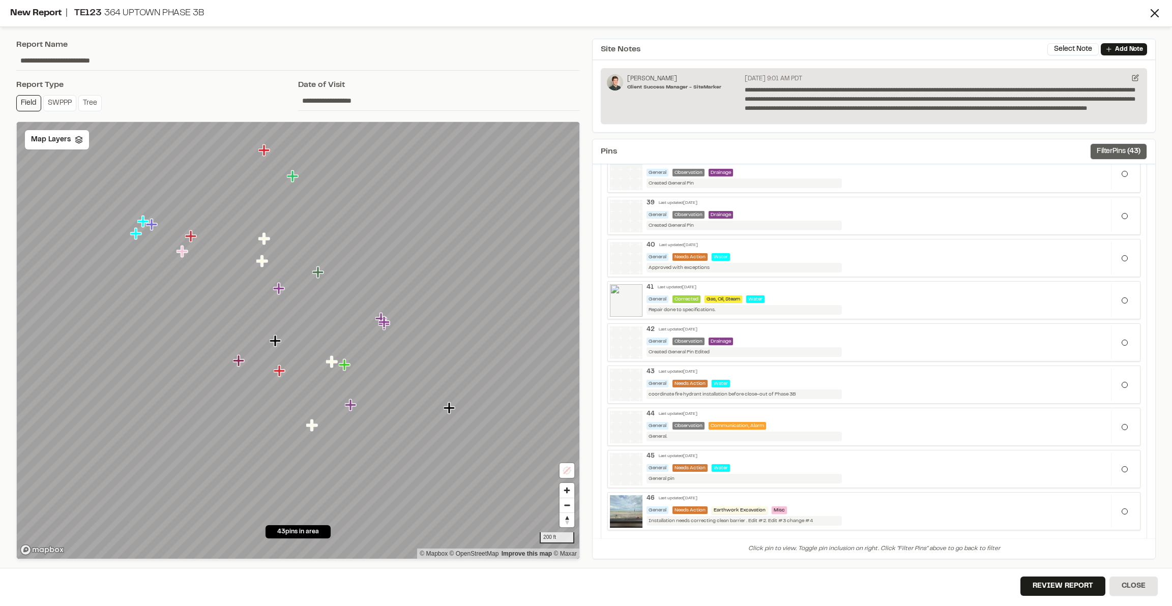
click at [799, 149] on button "Filter Pins ( 43 )" at bounding box center [1118, 151] width 57 height 16
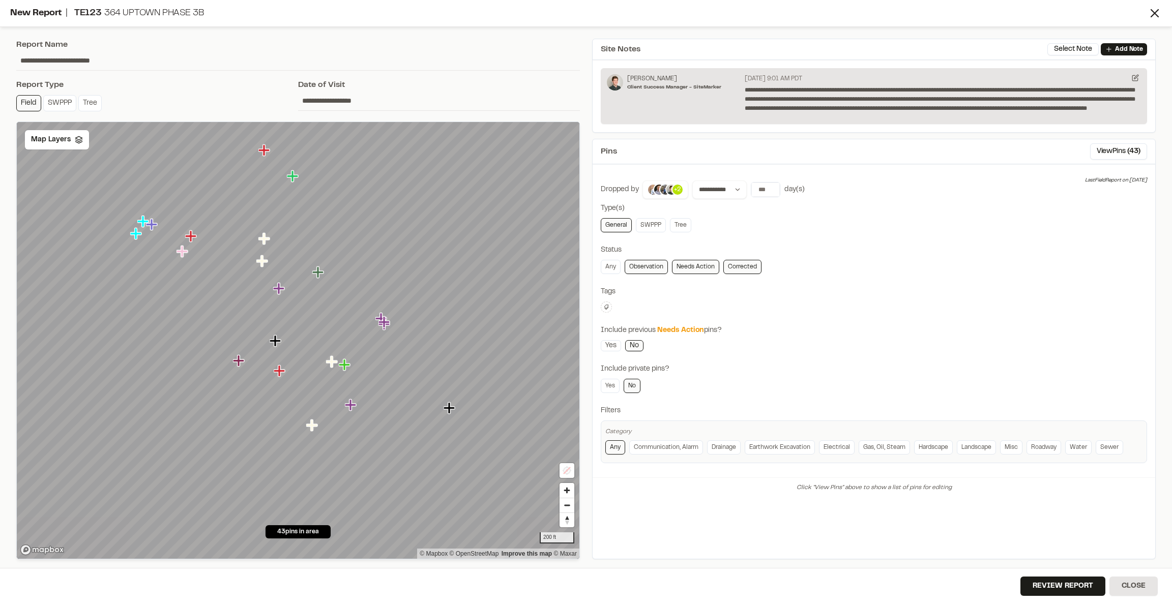
click at [799, 245] on div "Status" at bounding box center [874, 250] width 546 height 11
click at [799, 149] on button "View Pins ( 43 )" at bounding box center [1118, 151] width 57 height 16
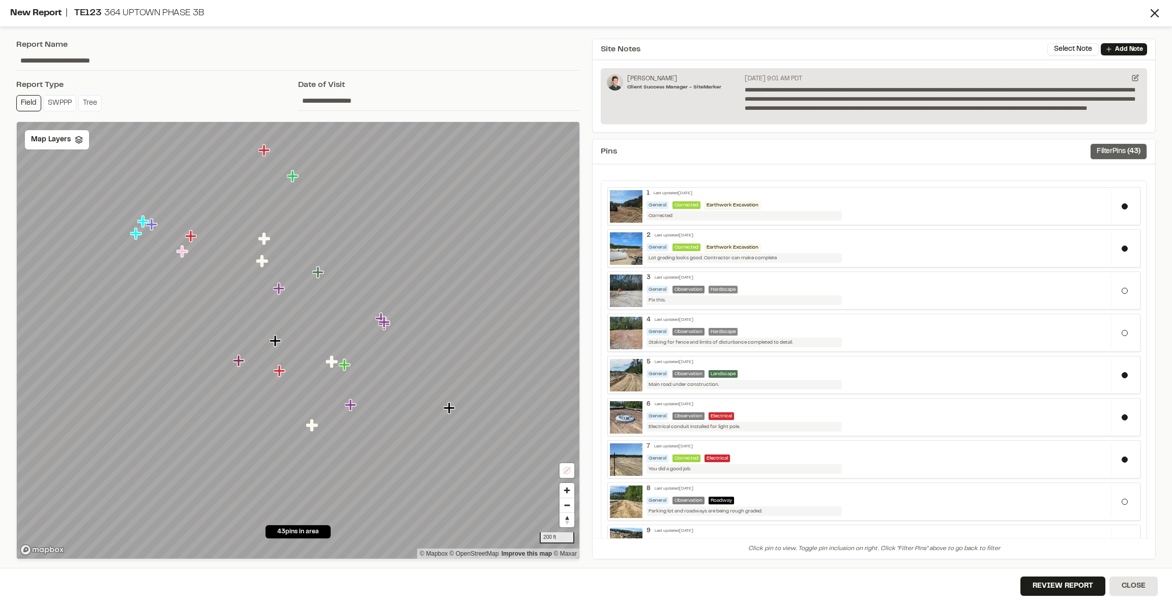
click at [799, 149] on button "Filter Pins ( 43 )" at bounding box center [1118, 151] width 57 height 16
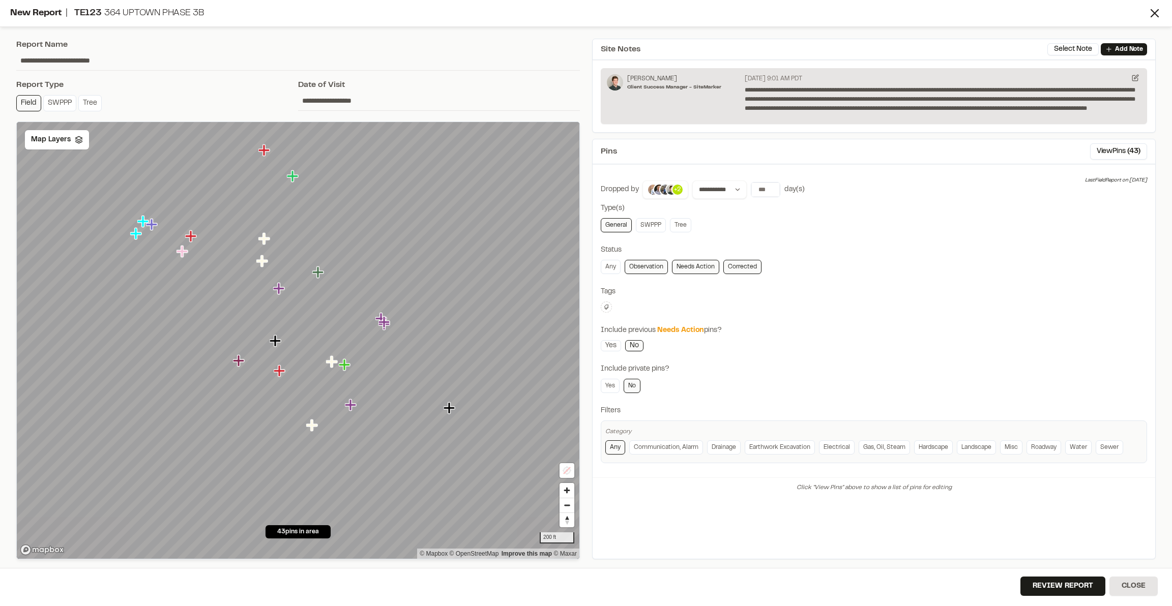
drag, startPoint x: 1041, startPoint y: 585, endPoint x: 974, endPoint y: 351, distance: 242.9
click at [799, 351] on div "**********" at bounding box center [586, 303] width 1172 height 606
click at [799, 413] on button "Review Report" at bounding box center [1062, 586] width 85 height 19
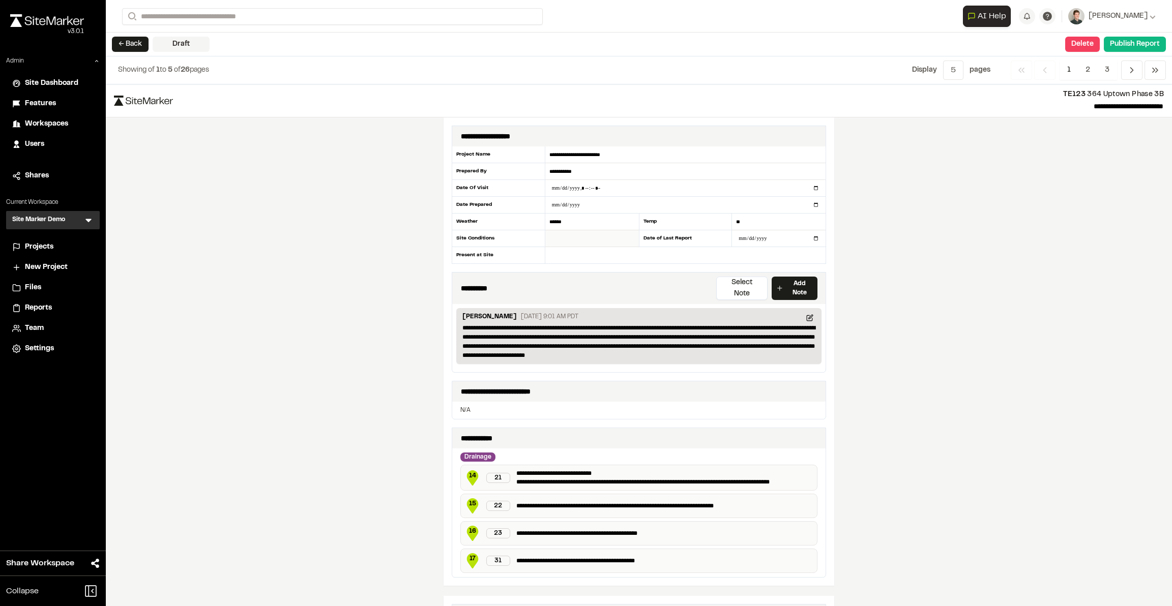
click at [578, 238] on input "text" at bounding box center [592, 238] width 94 height 17
type input "**********"
click at [584, 256] on input "text" at bounding box center [685, 255] width 280 height 16
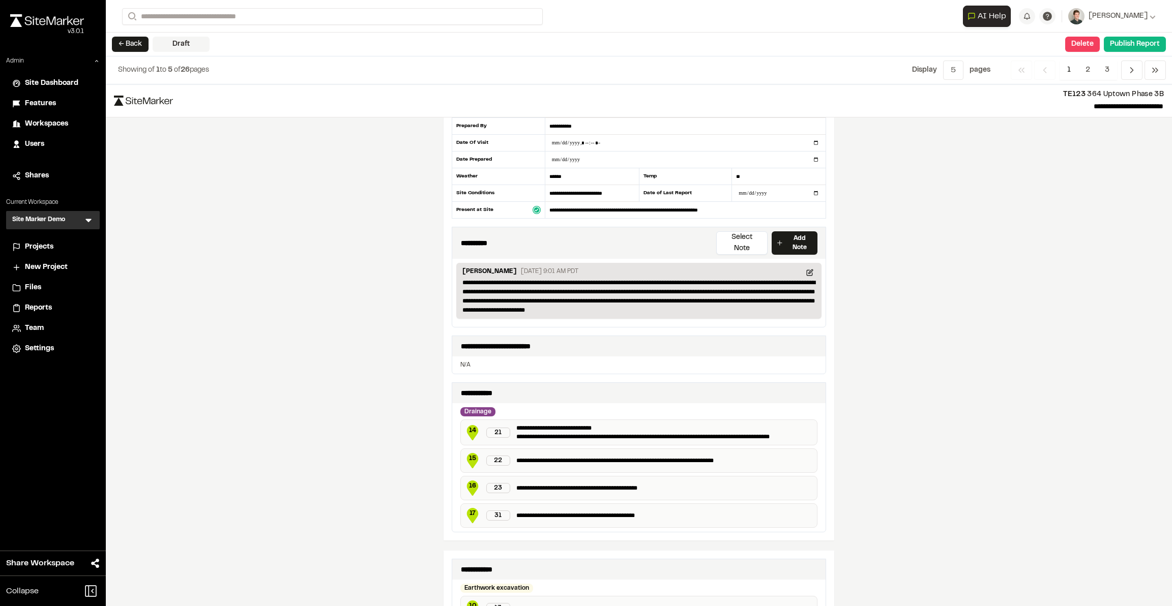
scroll to position [46, 0]
type input "**********"
click at [509, 360] on p "N/A" at bounding box center [638, 364] width 357 height 9
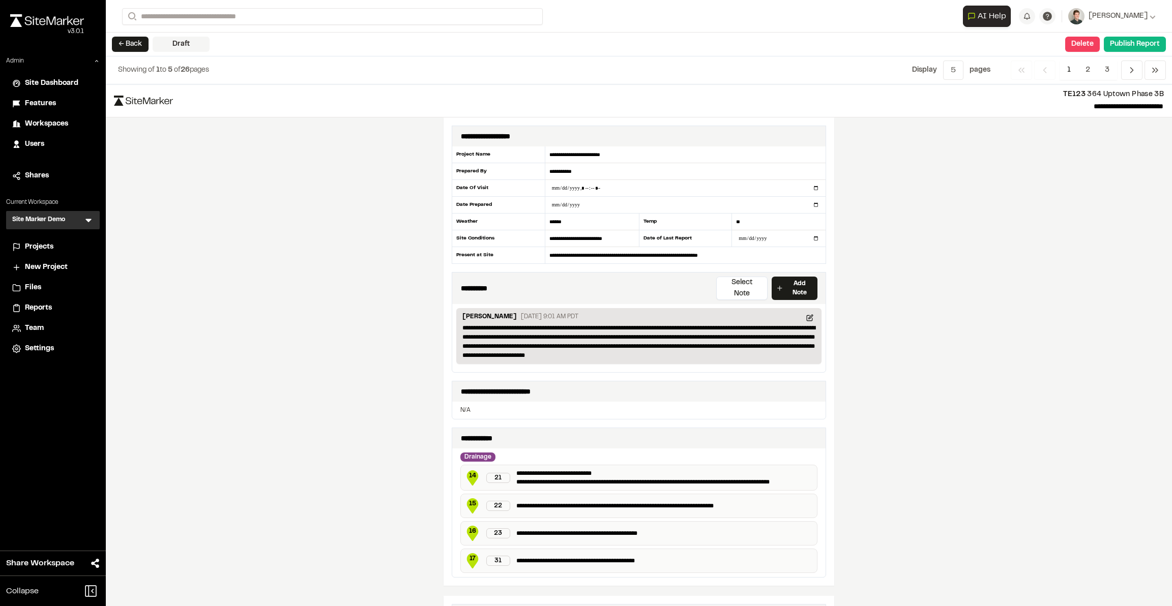
click at [799, 321] on div "**********" at bounding box center [639, 345] width 1066 height 522
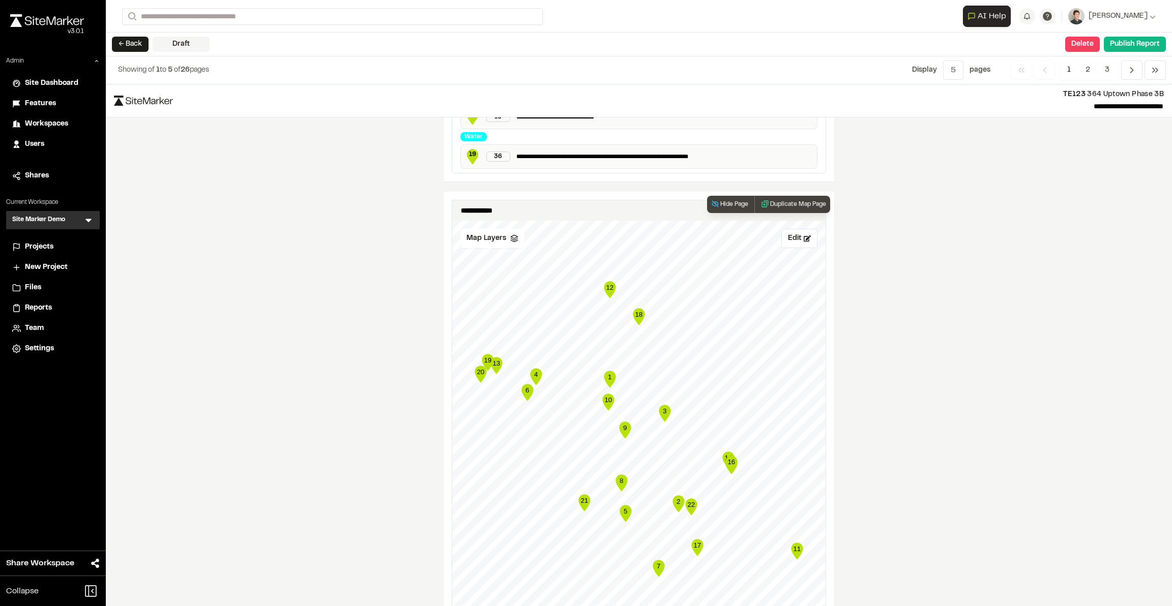
scroll to position [1101, 0]
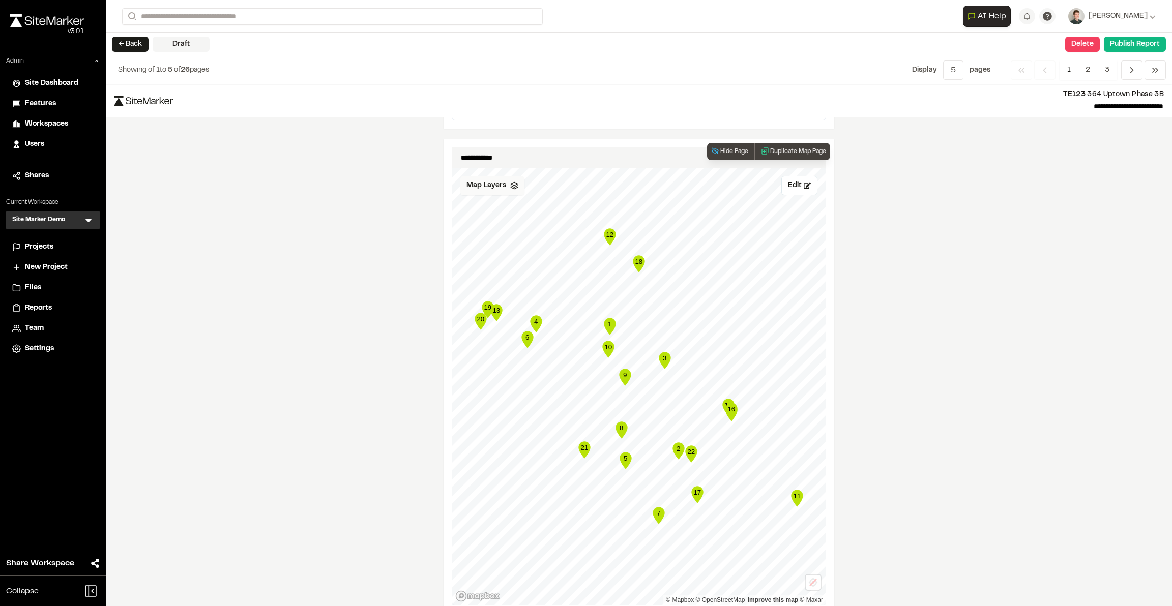
click at [495, 176] on div "Map Layers" at bounding box center [492, 185] width 64 height 19
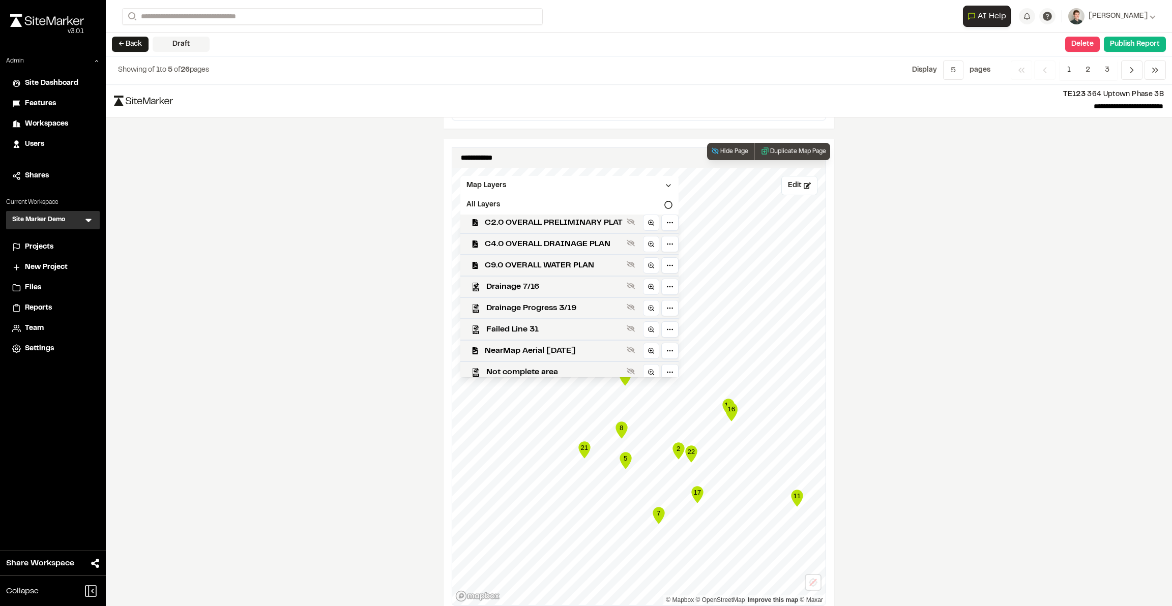
scroll to position [124, 0]
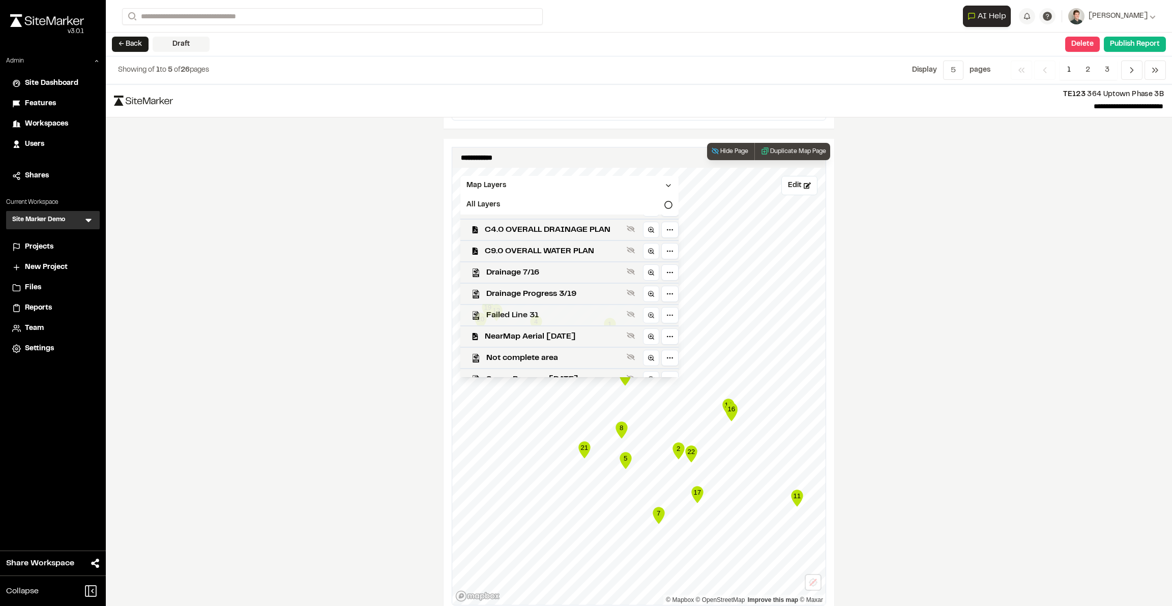
click at [536, 309] on span "Failed Line 31" at bounding box center [554, 315] width 136 height 12
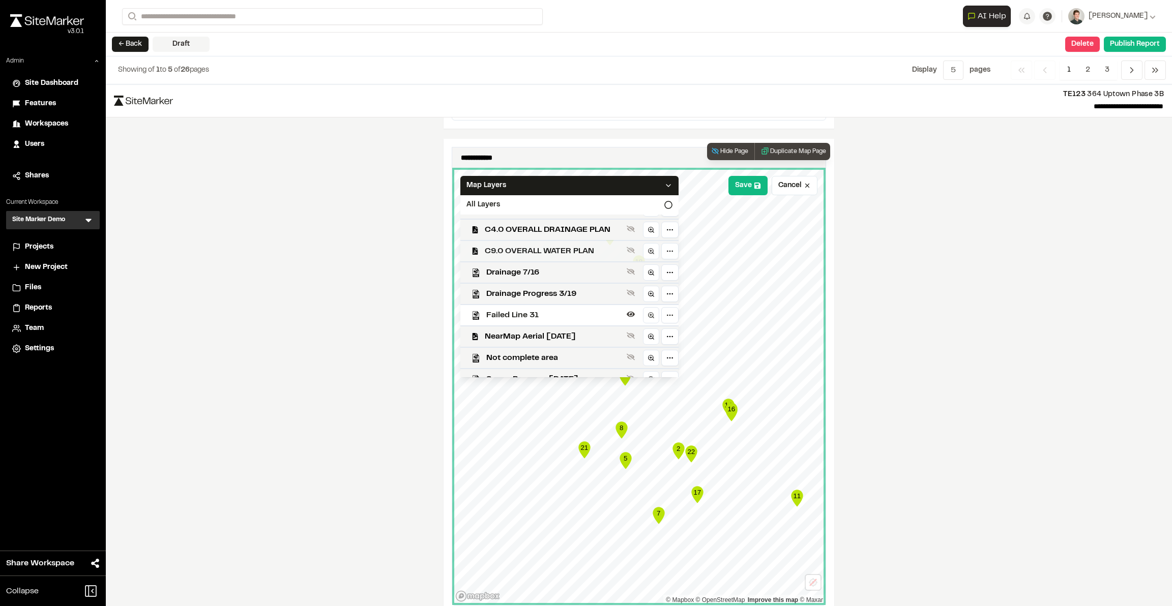
scroll to position [0, 0]
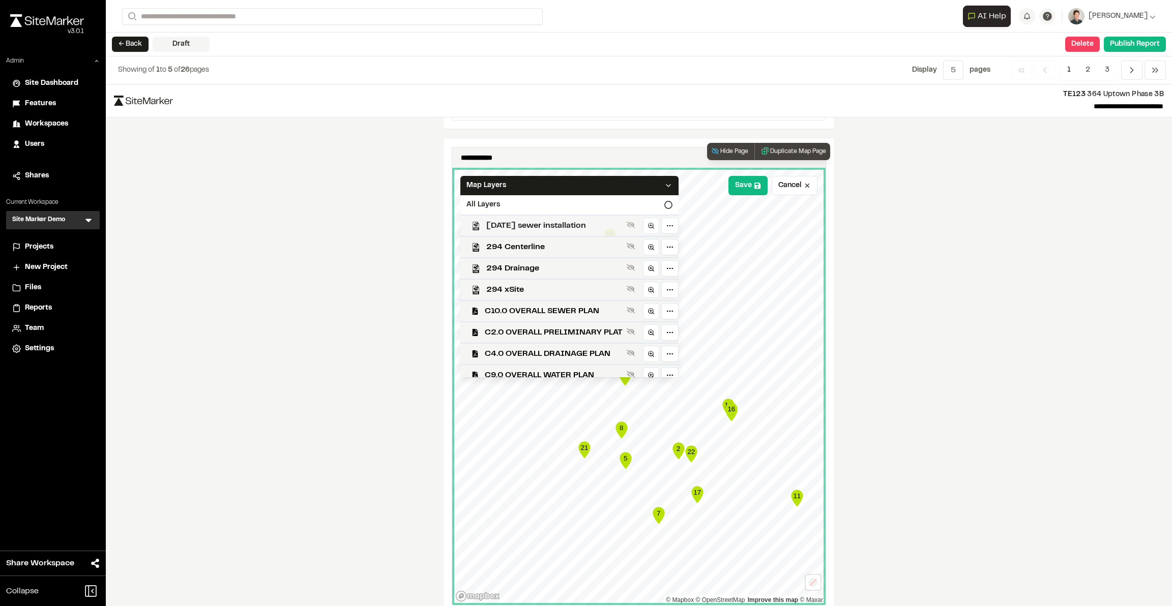
click at [536, 220] on span "[DATE] sewer installation" at bounding box center [554, 226] width 136 height 12
click at [534, 236] on div "294 Centerline" at bounding box center [565, 246] width 226 height 21
click at [533, 262] on span "294 Drainage" at bounding box center [554, 268] width 136 height 12
click at [531, 284] on span "294 xSite" at bounding box center [554, 290] width 136 height 12
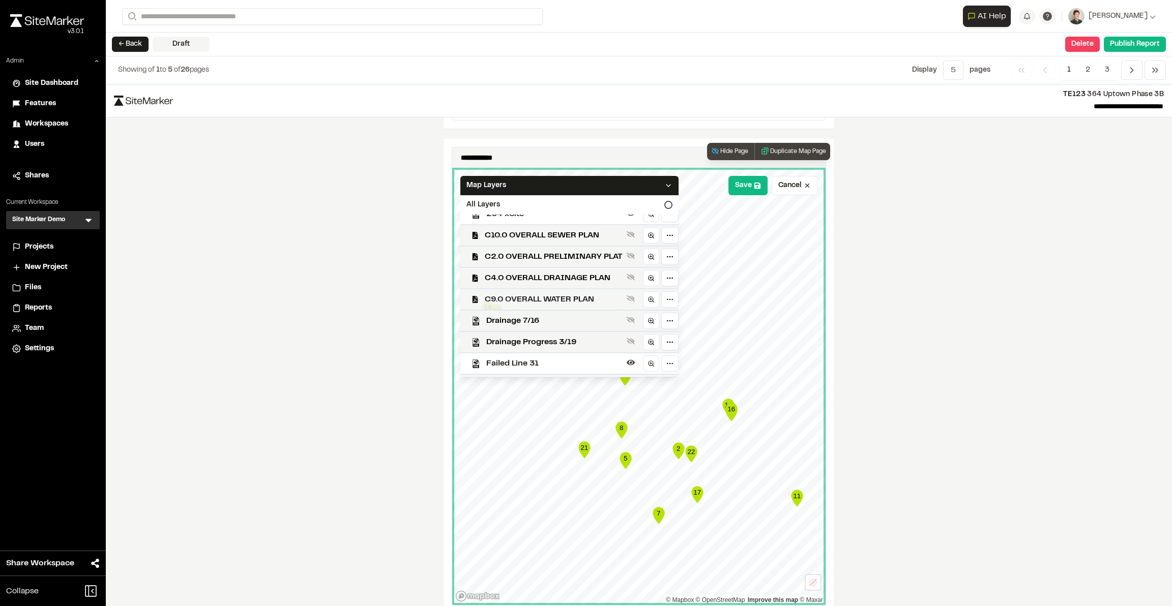
scroll to position [121, 0]
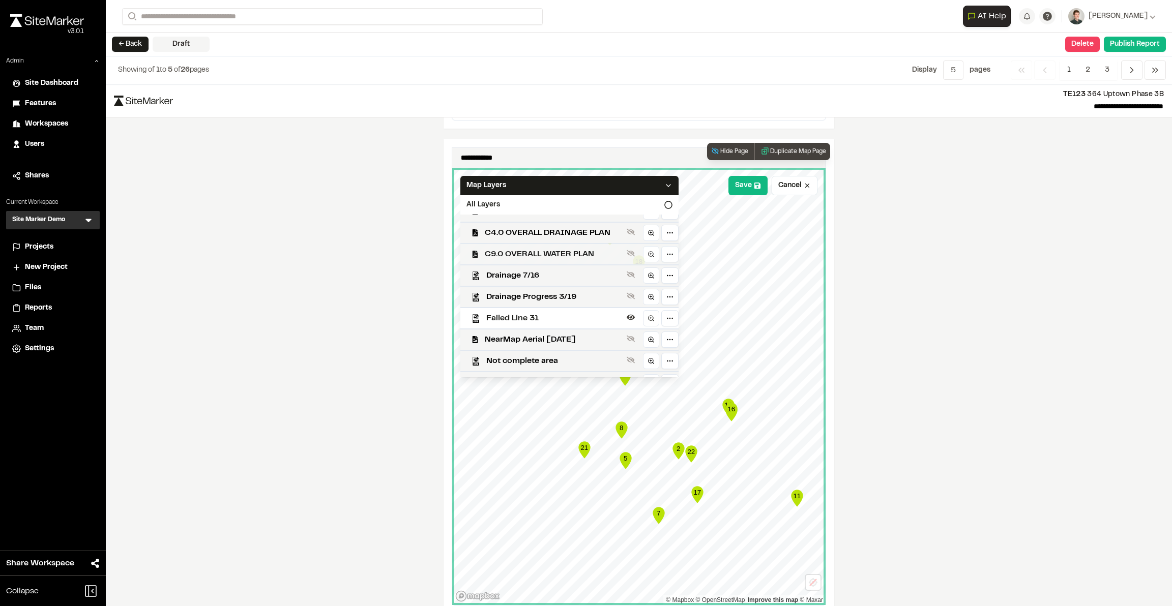
click at [546, 248] on span "C9.0 OVERALL WATER PLAN" at bounding box center [554, 254] width 138 height 12
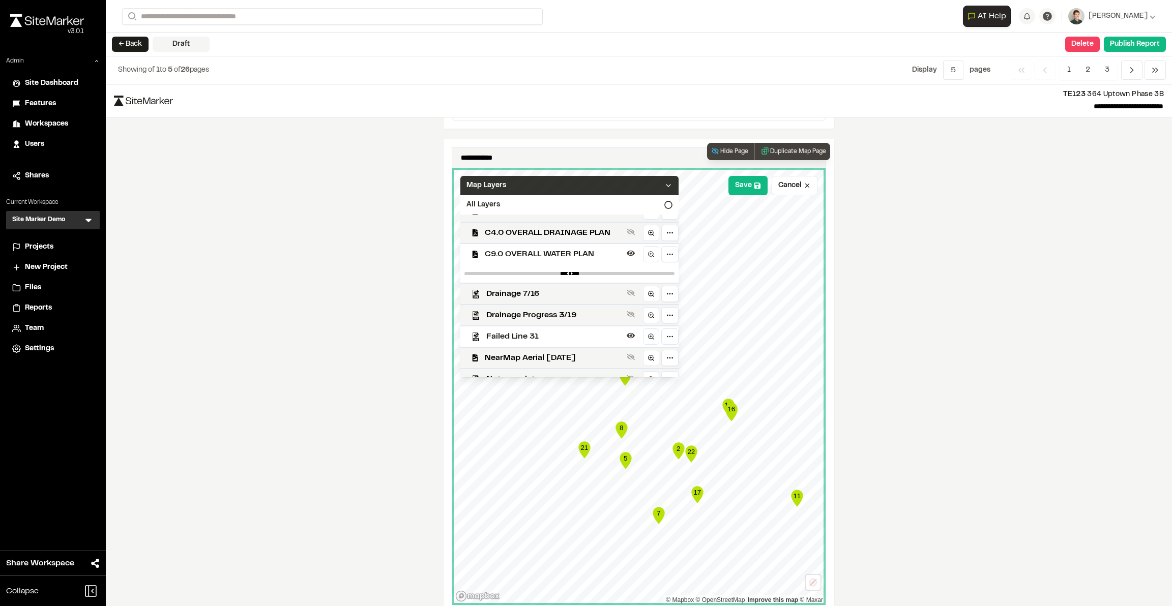
click at [555, 176] on div "Map Layers" at bounding box center [569, 185] width 218 height 19
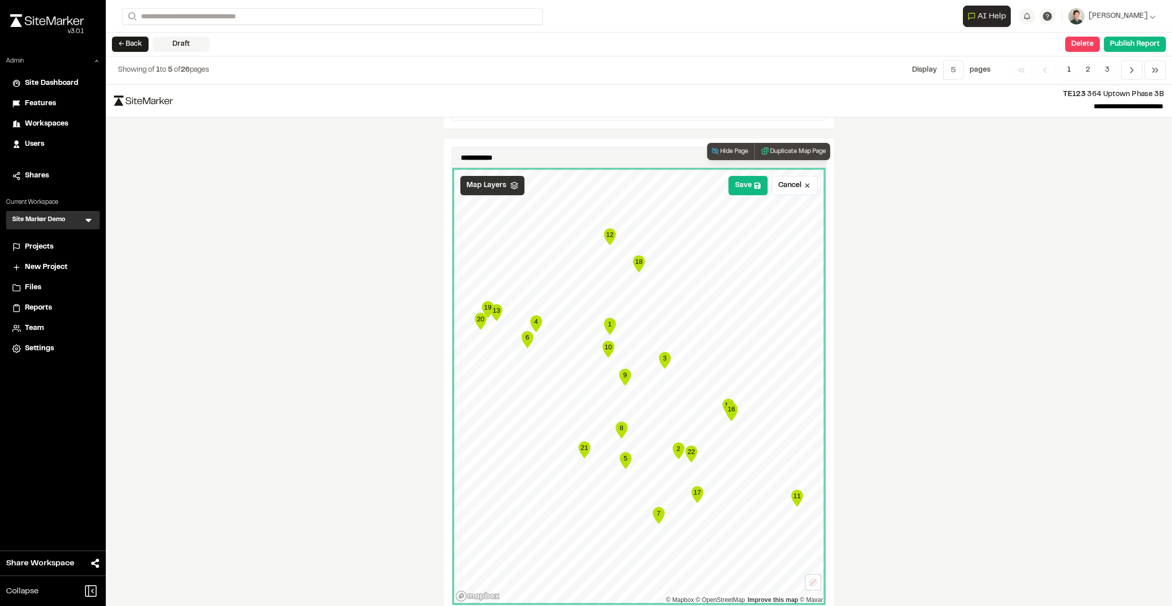
scroll to position [0, 0]
click at [750, 176] on button "Save" at bounding box center [747, 185] width 39 height 19
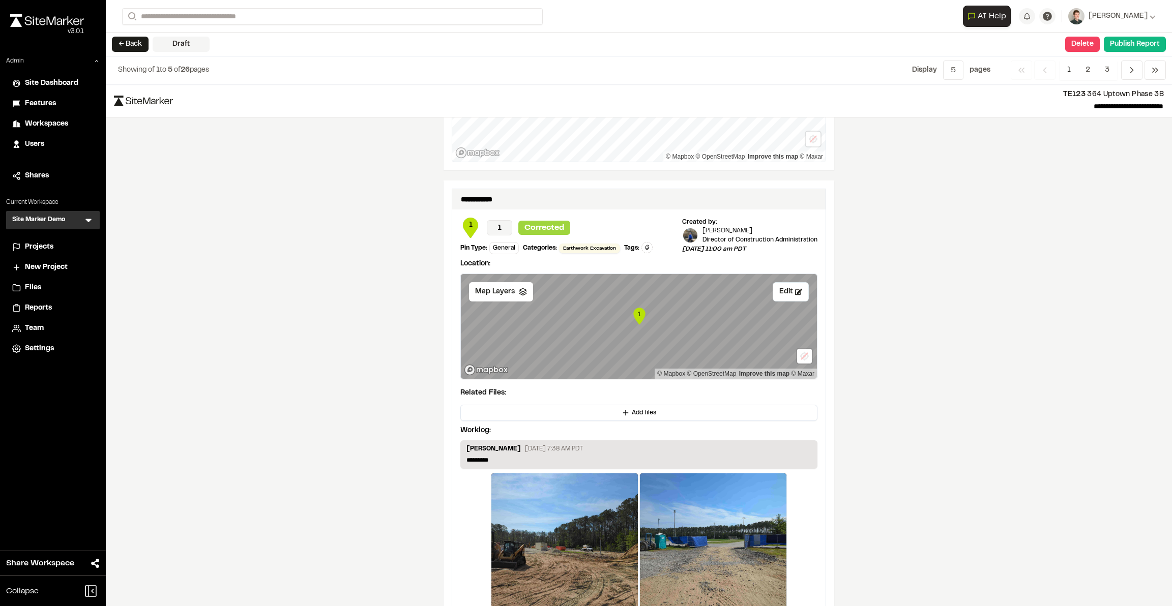
scroll to position [1575, 0]
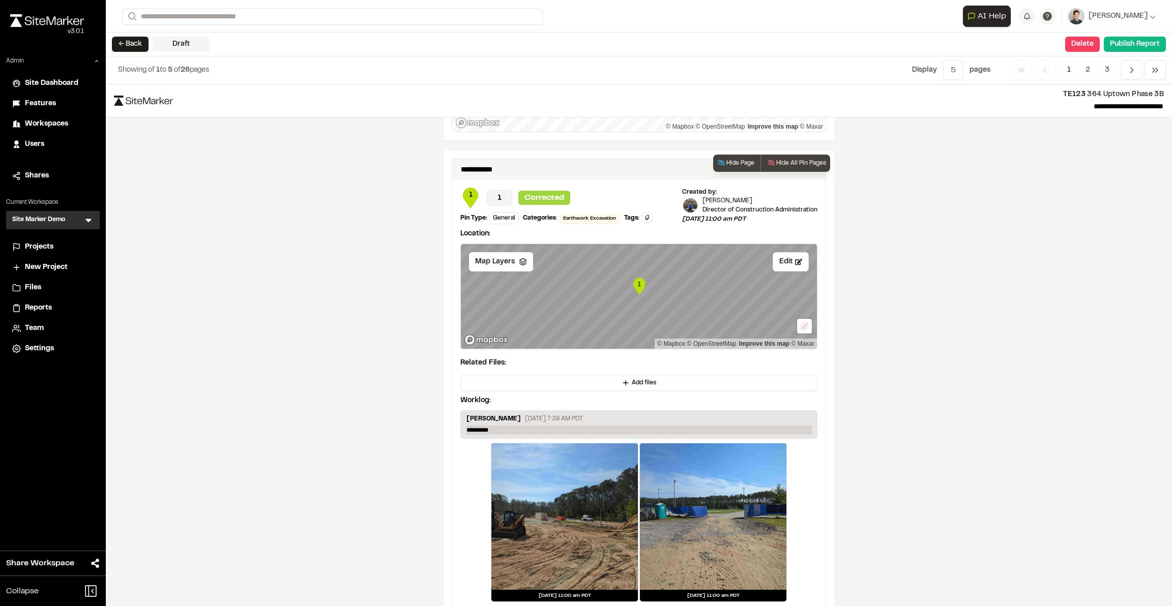
click at [505, 413] on p "*********" at bounding box center [638, 430] width 345 height 9
click at [799, 408] on div "**********" at bounding box center [639, 345] width 1066 height 522
click at [799, 71] on span "2" at bounding box center [1088, 70] width 20 height 19
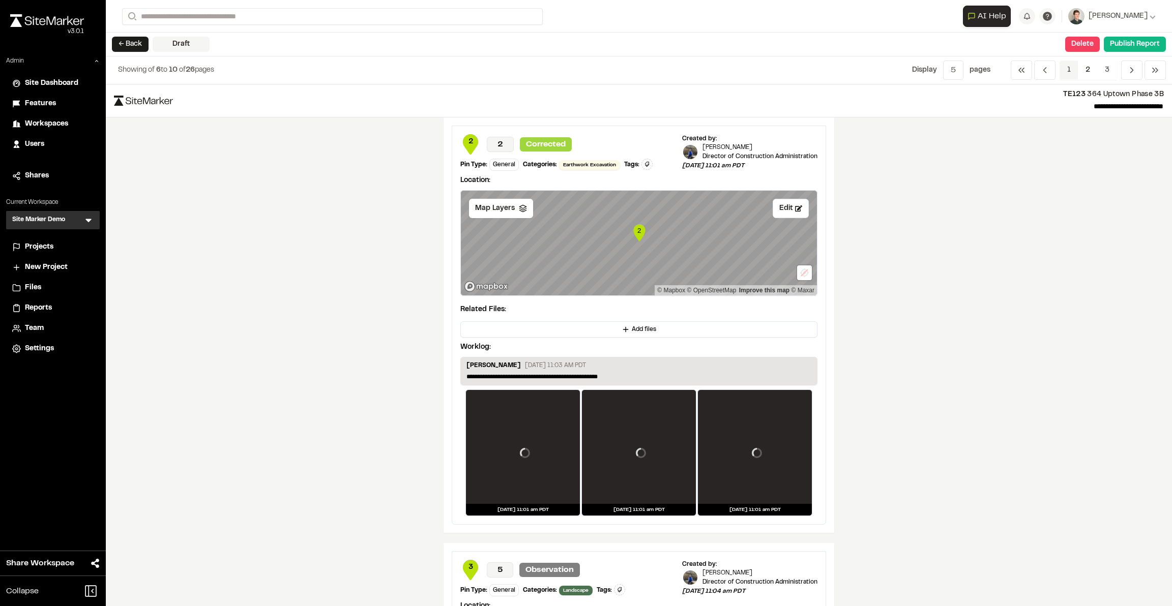
click at [799, 72] on span "1" at bounding box center [1069, 70] width 19 height 19
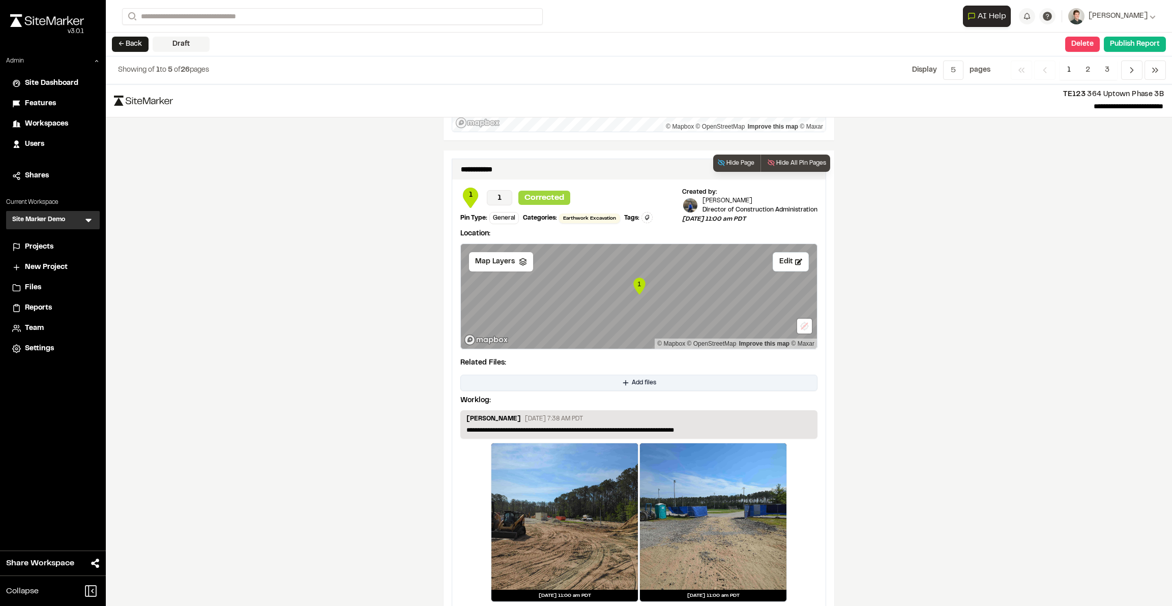
click at [626, 375] on button "Add files" at bounding box center [638, 383] width 357 height 16
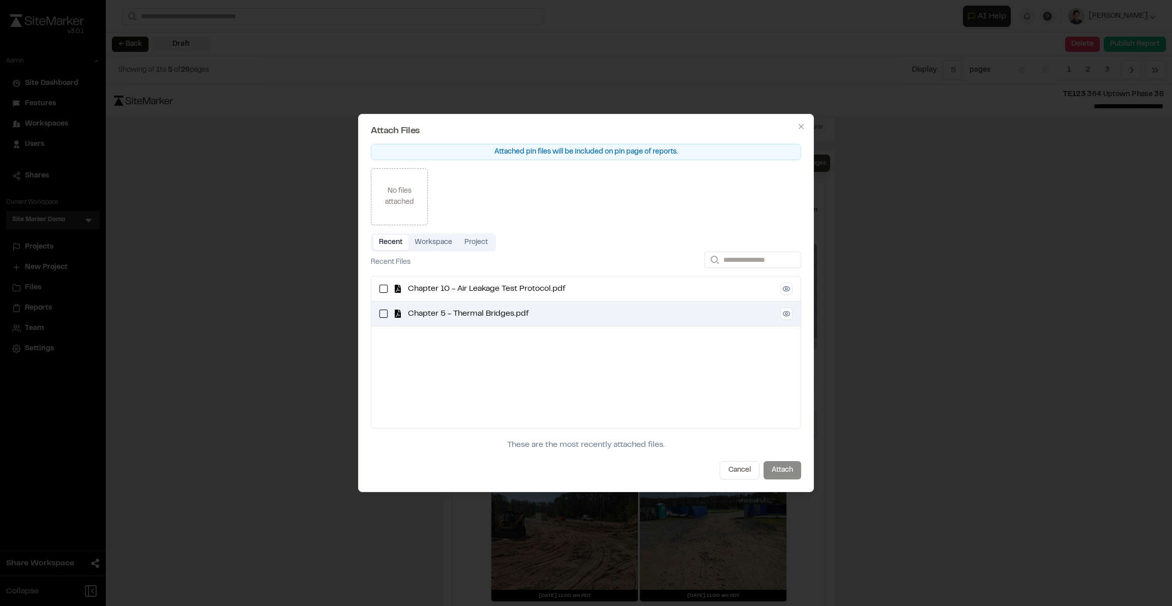
click at [544, 310] on span "Chapter 5 - Thermal Bridges.pdf" at bounding box center [591, 314] width 366 height 12
click at [784, 413] on button "Attach" at bounding box center [782, 470] width 38 height 18
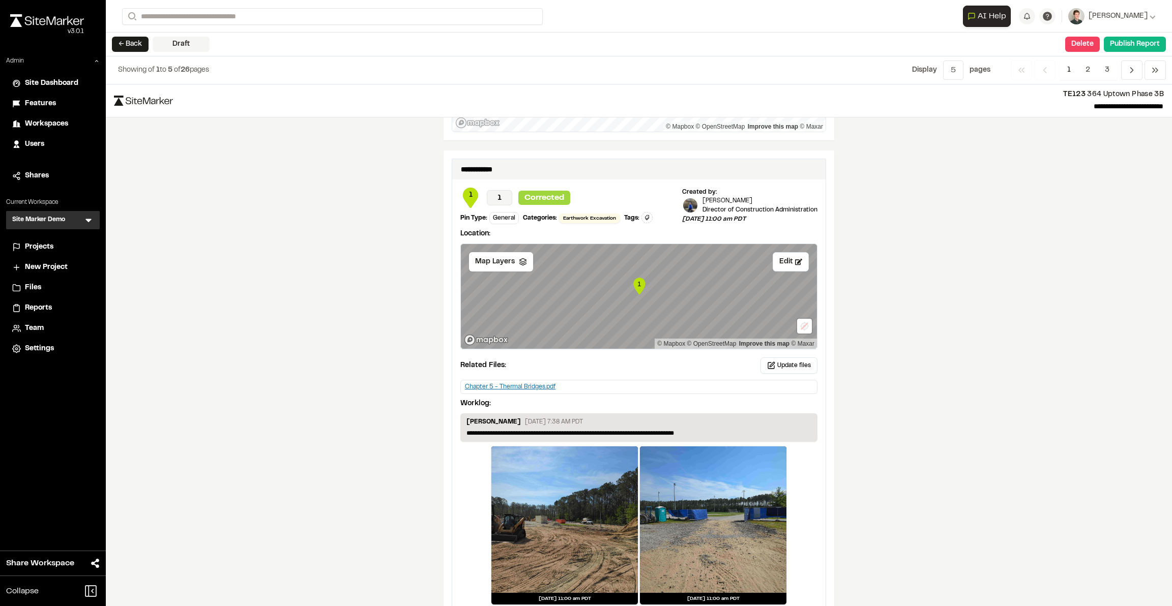
scroll to position [1577, 0]
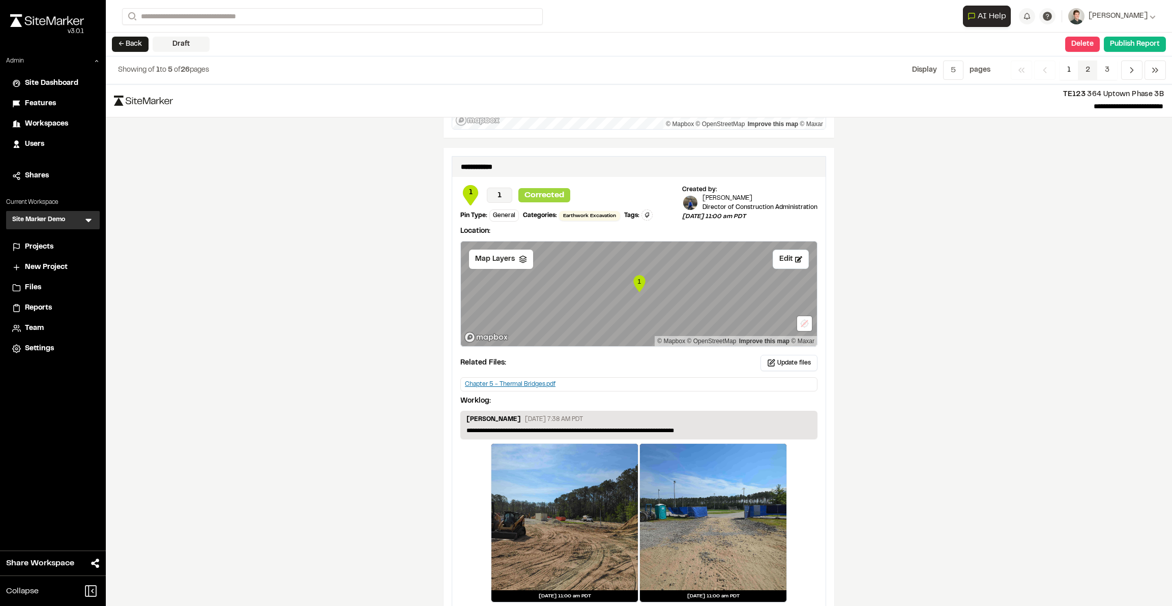
click at [799, 74] on span "2" at bounding box center [1088, 70] width 20 height 19
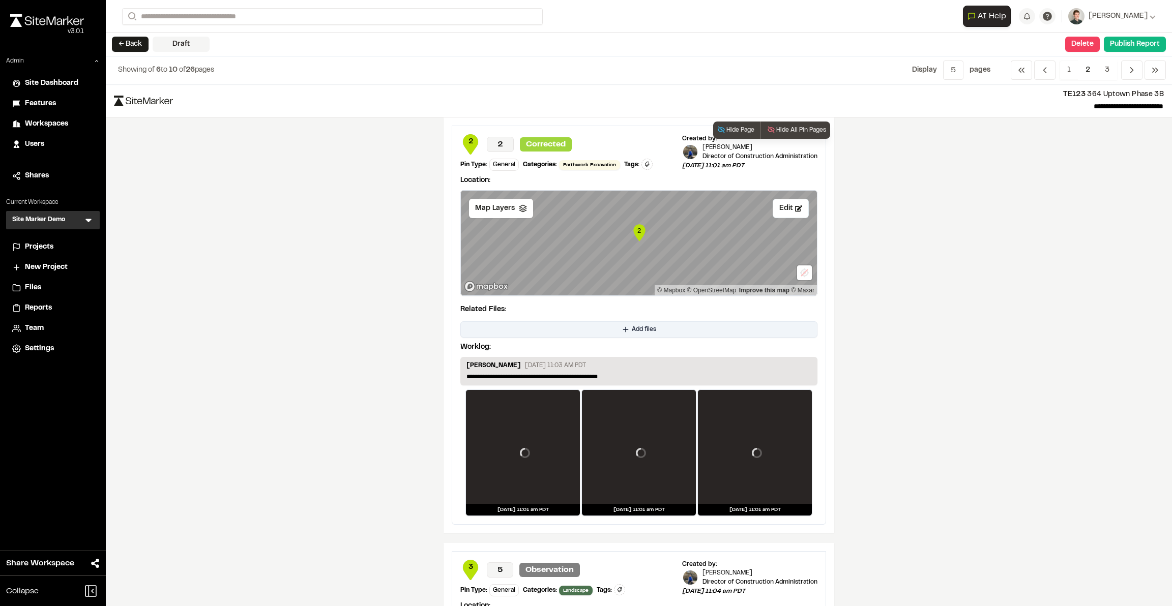
click at [639, 326] on span "Add files" at bounding box center [644, 329] width 24 height 9
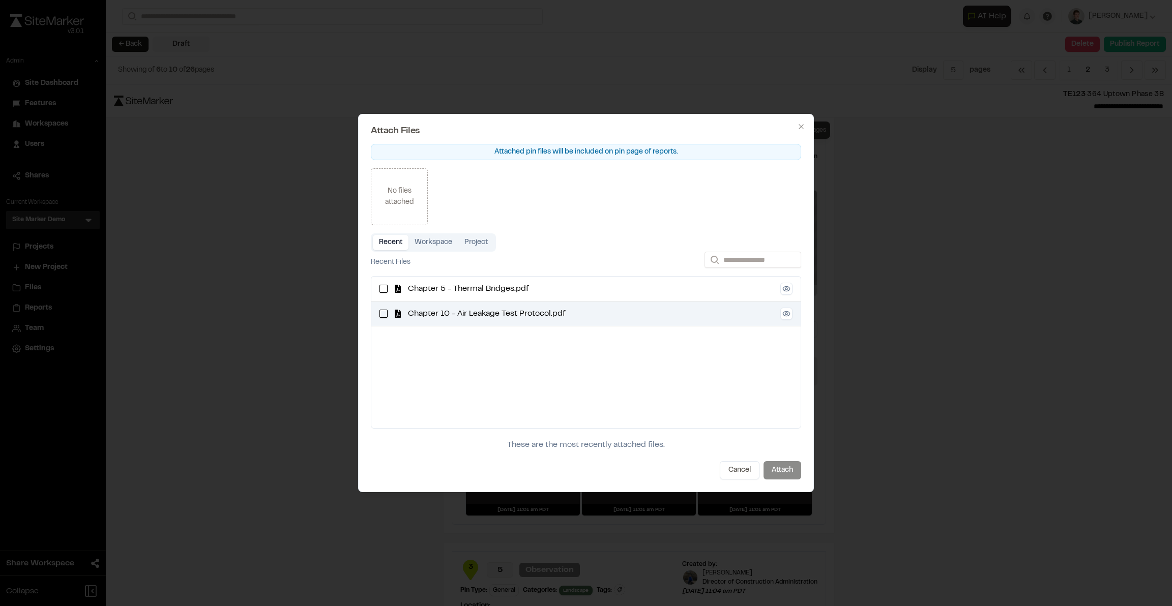
click at [567, 323] on div "Chapter 10 - Air Leakage Test Protocol.pdf" at bounding box center [585, 314] width 429 height 25
click at [780, 413] on button "Attach" at bounding box center [782, 470] width 38 height 18
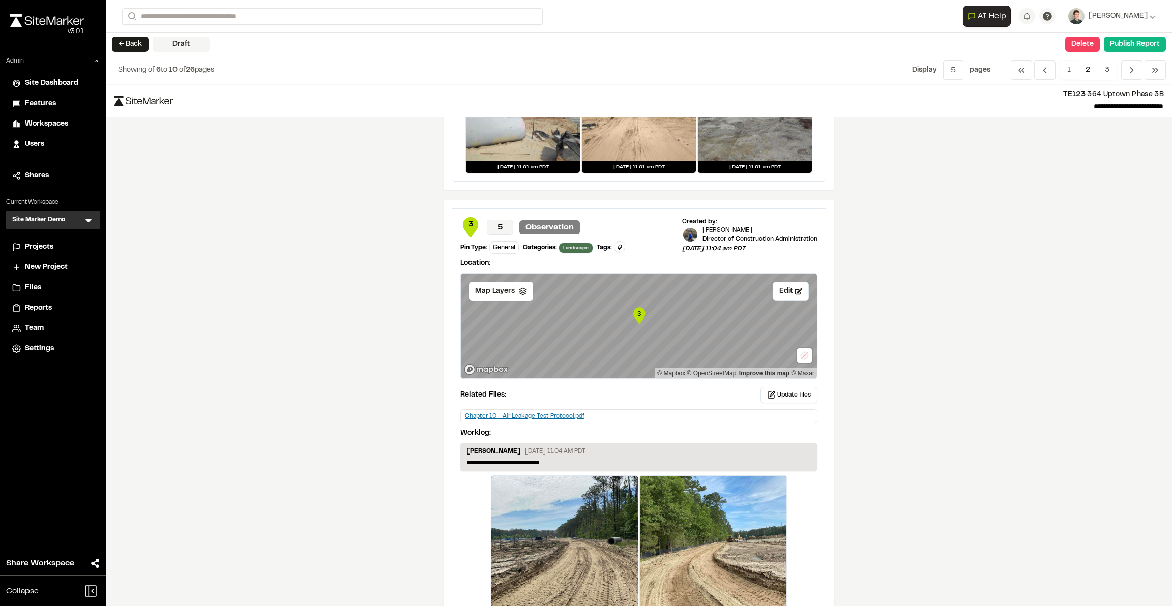
scroll to position [0, 0]
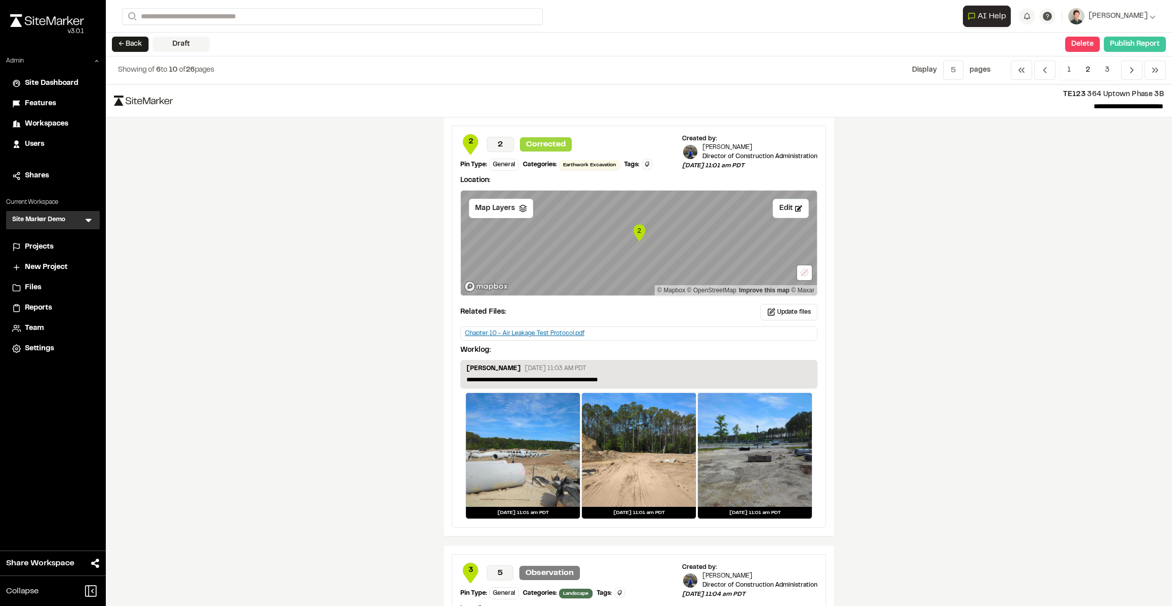
click at [799, 46] on button "Publish Report" at bounding box center [1135, 44] width 62 height 15
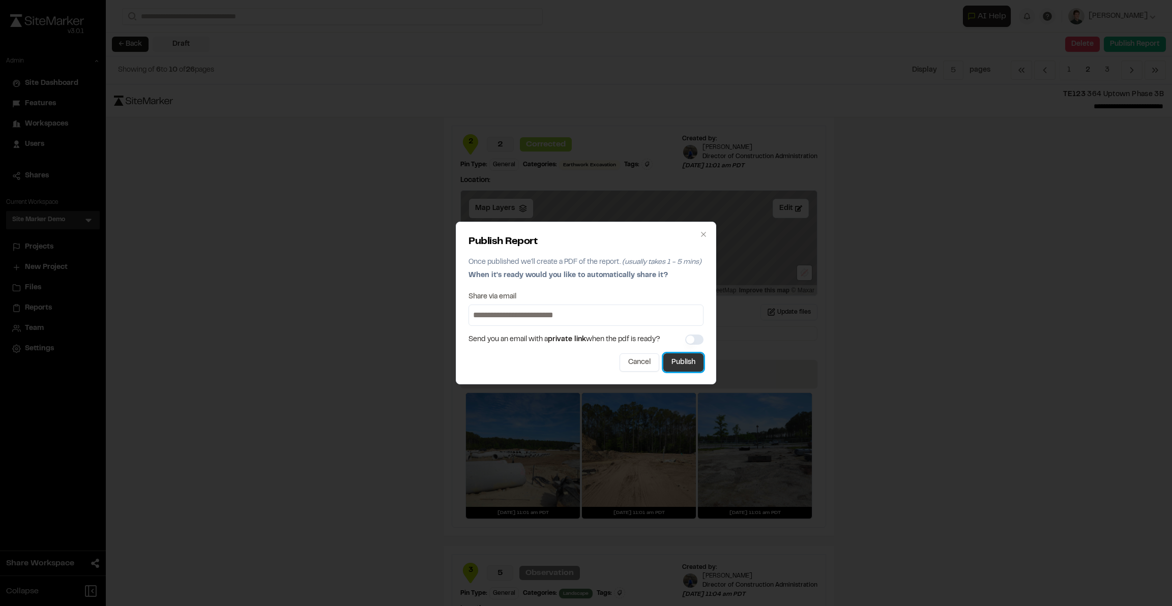
drag, startPoint x: 687, startPoint y: 362, endPoint x: 693, endPoint y: 360, distance: 6.3
click at [693, 360] on button "Publish" at bounding box center [683, 363] width 40 height 18
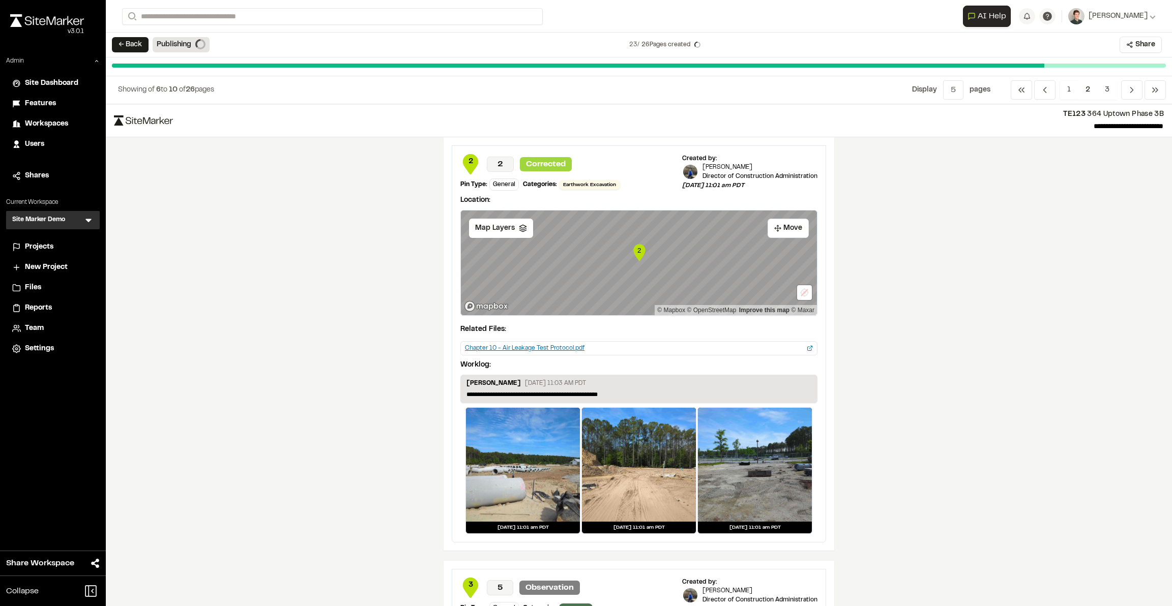
click at [322, 198] on div "**********" at bounding box center [639, 355] width 1066 height 502
click at [132, 44] on button "← Back" at bounding box center [130, 44] width 37 height 15
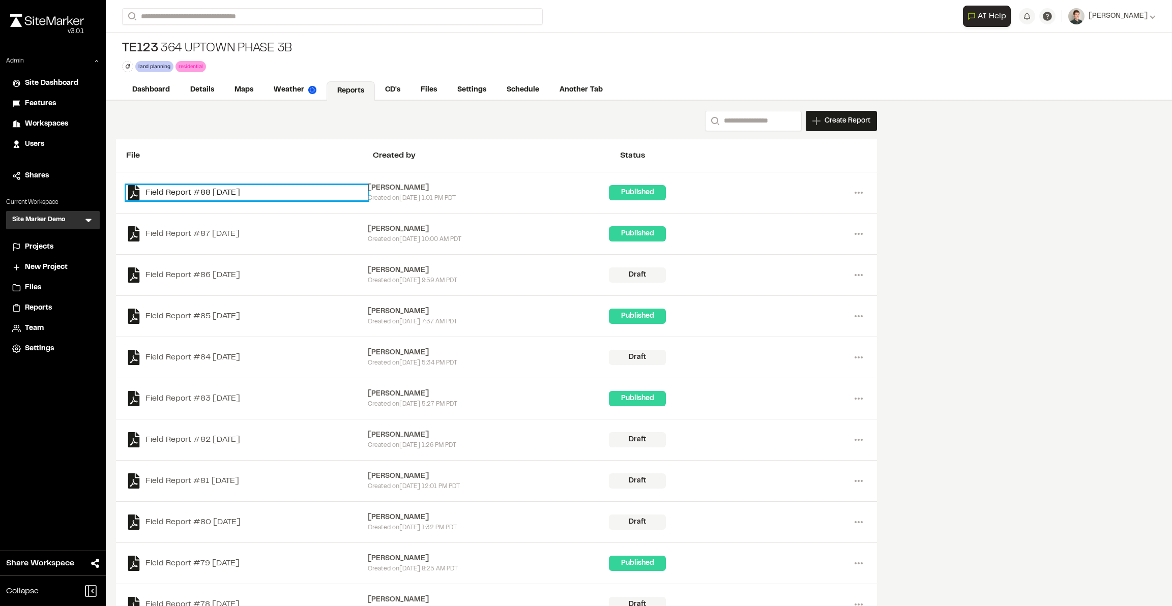
click at [229, 190] on link "Field Report #88 [DATE]" at bounding box center [247, 192] width 242 height 15
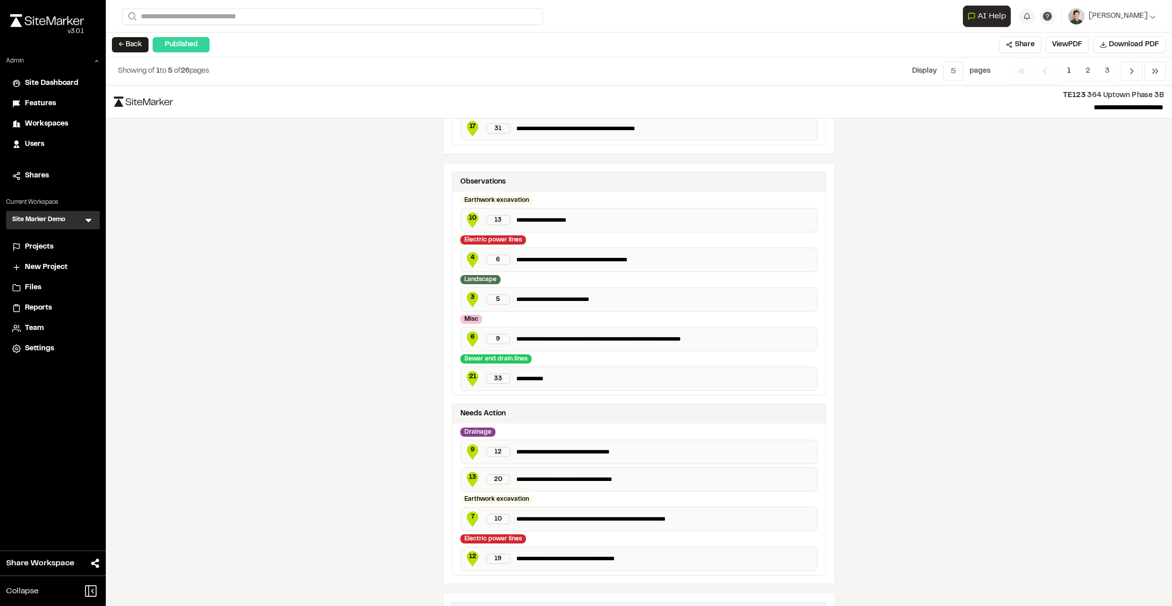
scroll to position [418, 0]
click at [799, 39] on button "View PDF" at bounding box center [1067, 45] width 44 height 16
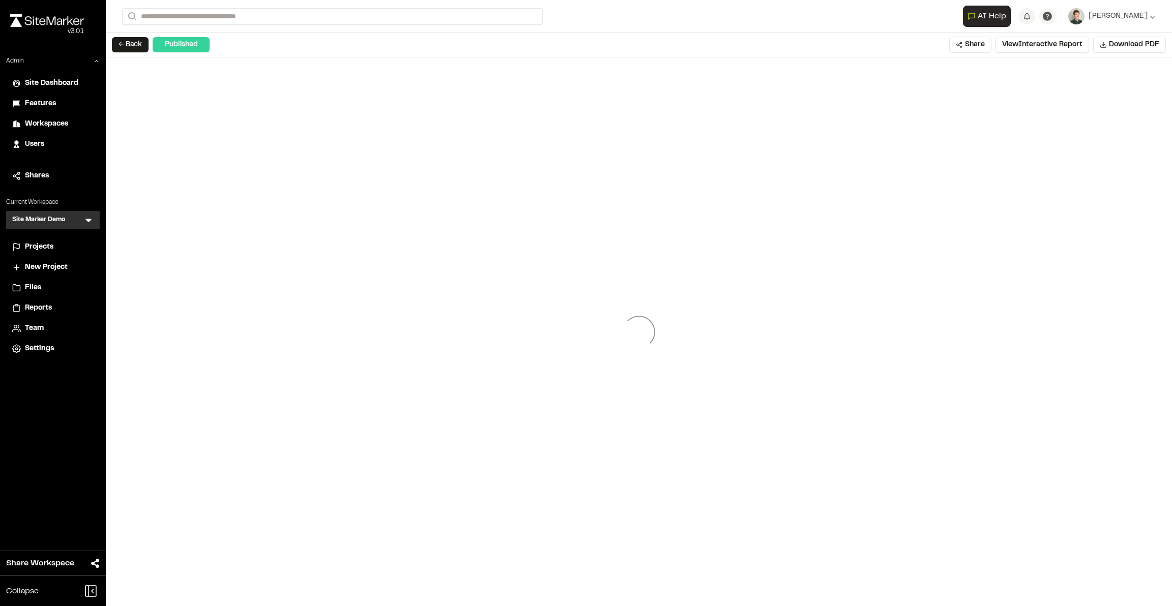
click at [541, 279] on div at bounding box center [639, 331] width 1066 height 549
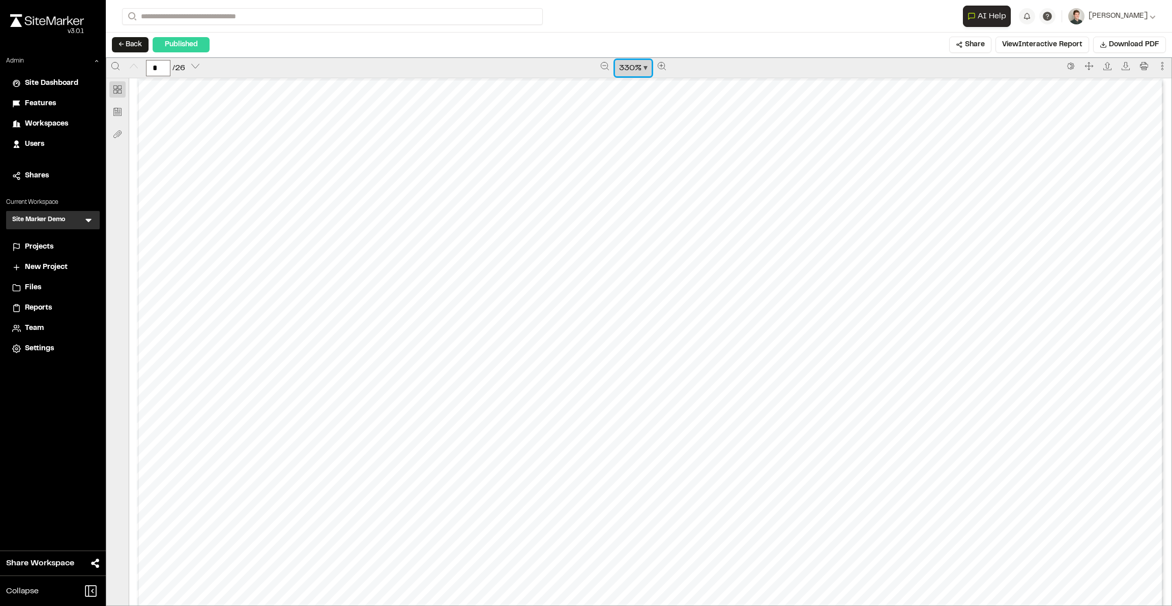
click at [636, 65] on span "330 %" at bounding box center [630, 68] width 22 height 12
click at [626, 103] on div "Page fit" at bounding box center [636, 109] width 58 height 12
click at [799, 253] on div "Prepared by [PERSON_NAME] - 1 - Created with SiteMarker" at bounding box center [650, 338] width 1042 height 520
click at [636, 68] on span "129 %" at bounding box center [630, 68] width 21 height 12
click at [625, 178] on div "100%" at bounding box center [636, 179] width 58 height 12
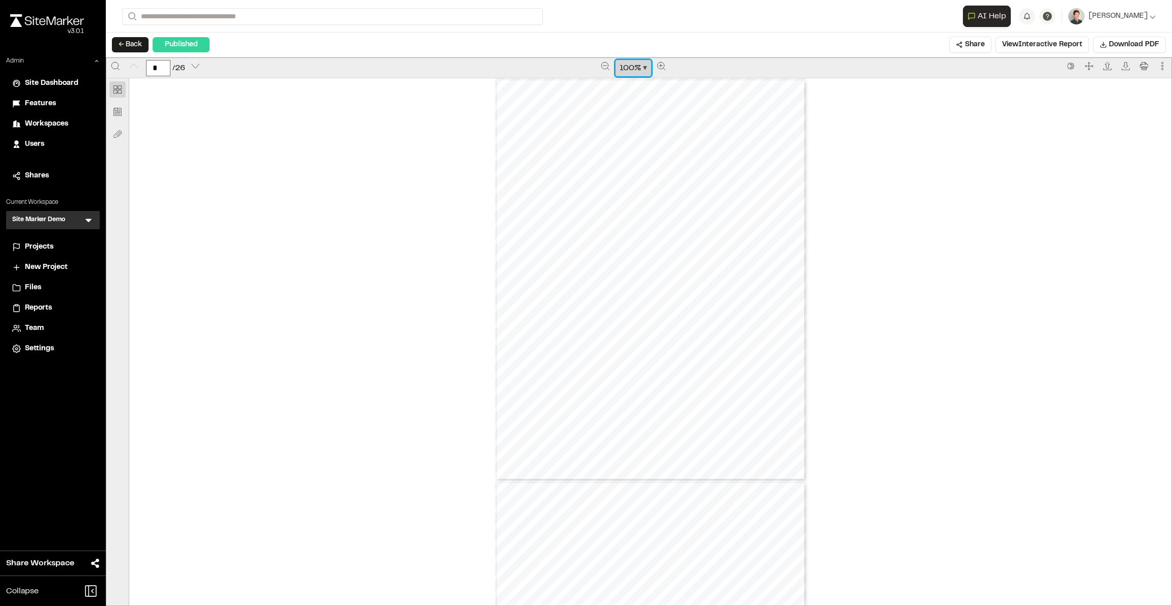
click at [640, 67] on span "100 %" at bounding box center [630, 68] width 21 height 12
click at [630, 190] on div "125%" at bounding box center [636, 195] width 58 height 12
click at [799, 141] on div "Prepared by [PERSON_NAME] - 1 - Created with SiteMarker" at bounding box center [650, 330] width 1042 height 504
click at [622, 369] on div "Prepared by [PERSON_NAME] - 5 - Created with SiteMarker" at bounding box center [650, 346] width 389 height 504
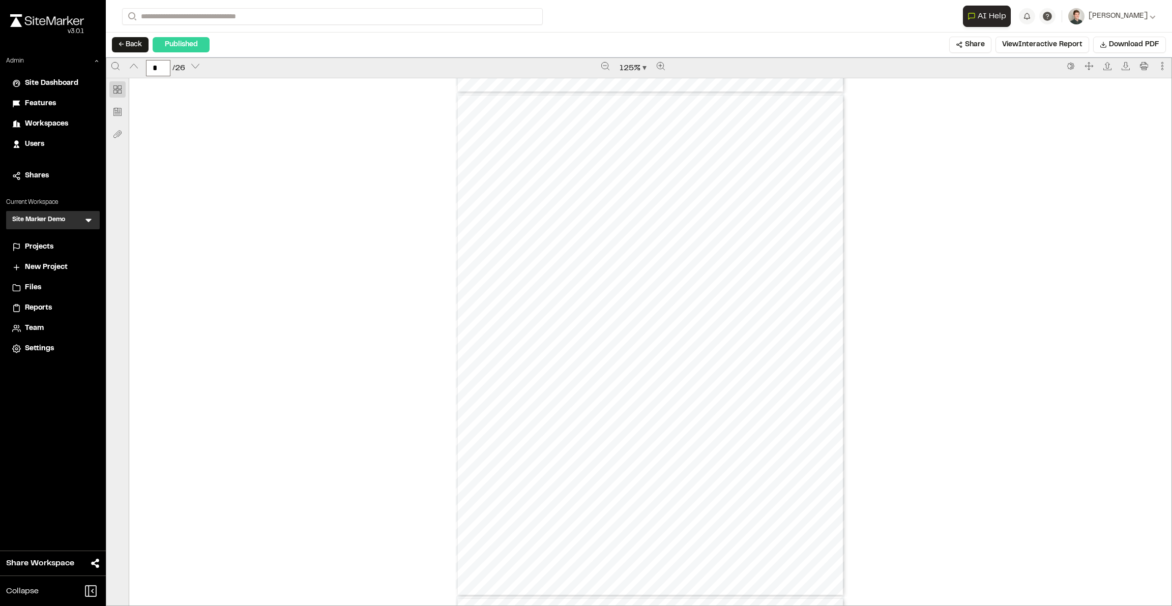
click at [617, 377] on div "Prepared by [PERSON_NAME] - 5 - Created with SiteMarker" at bounding box center [650, 346] width 389 height 504
type input "*"
click at [117, 43] on button "← Back" at bounding box center [130, 44] width 37 height 15
